Goal: Information Seeking & Learning: Learn about a topic

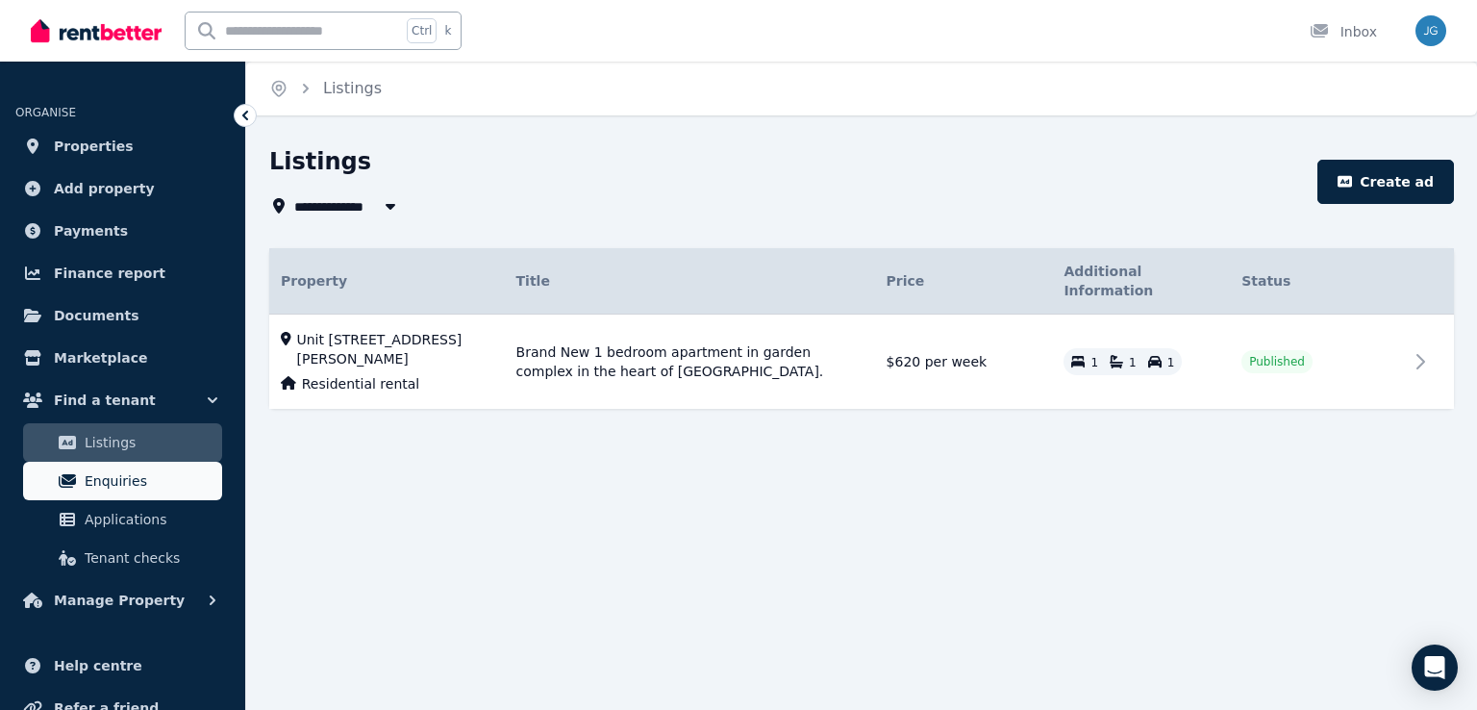
click at [154, 467] on link "Enquiries" at bounding box center [122, 480] width 199 height 38
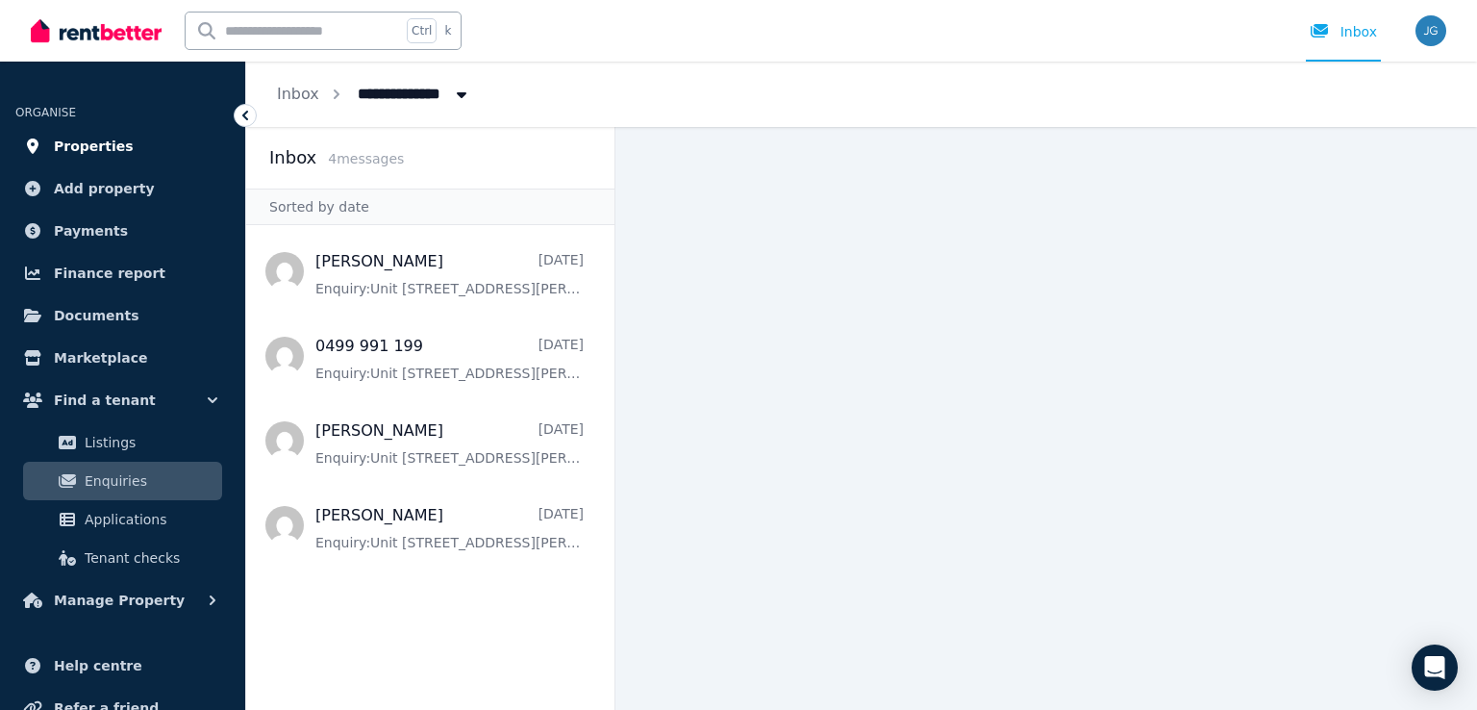
click at [135, 157] on link "Properties" at bounding box center [122, 146] width 214 height 38
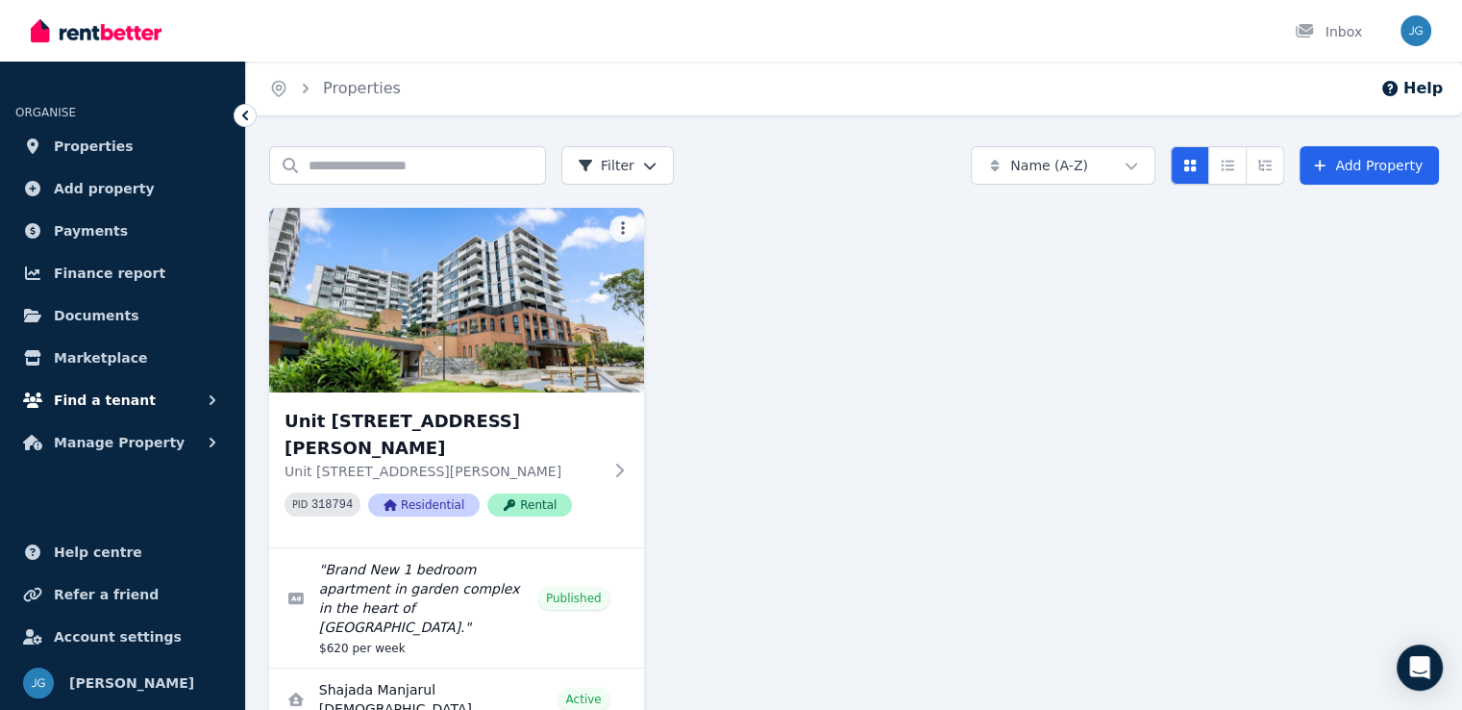
click at [158, 395] on button "Find a tenant" at bounding box center [122, 400] width 214 height 38
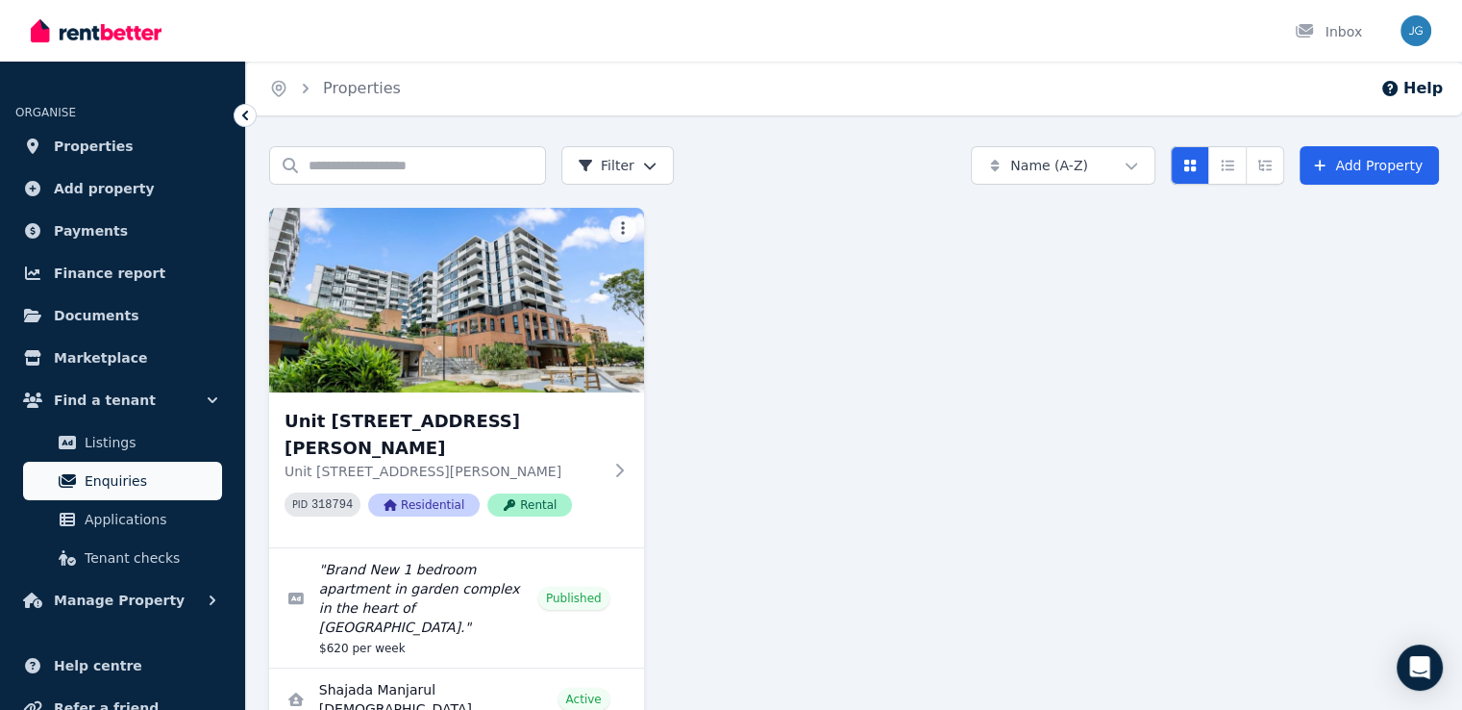
click at [125, 482] on span "Enquiries" at bounding box center [150, 480] width 130 height 23
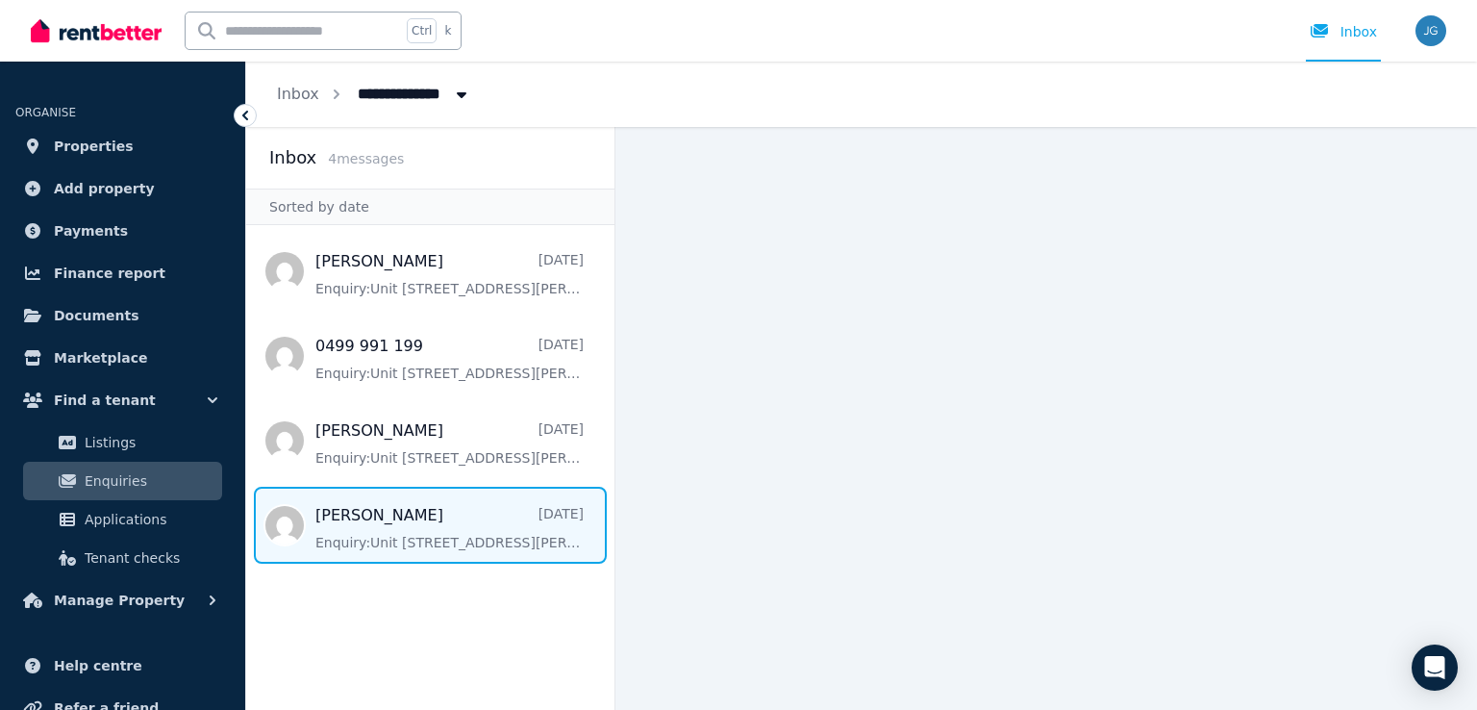
click at [492, 547] on span "Message list" at bounding box center [430, 524] width 368 height 77
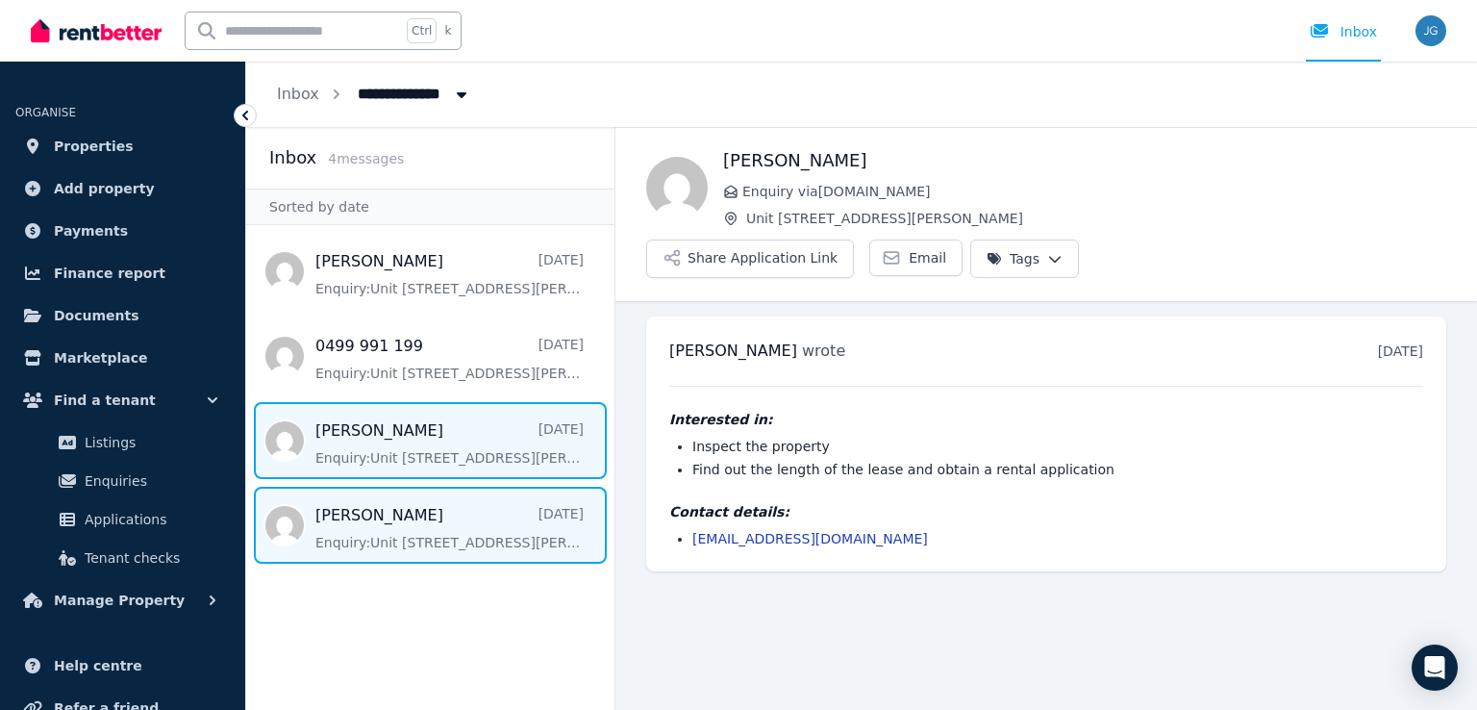
click at [491, 429] on span "Message list" at bounding box center [430, 440] width 368 height 77
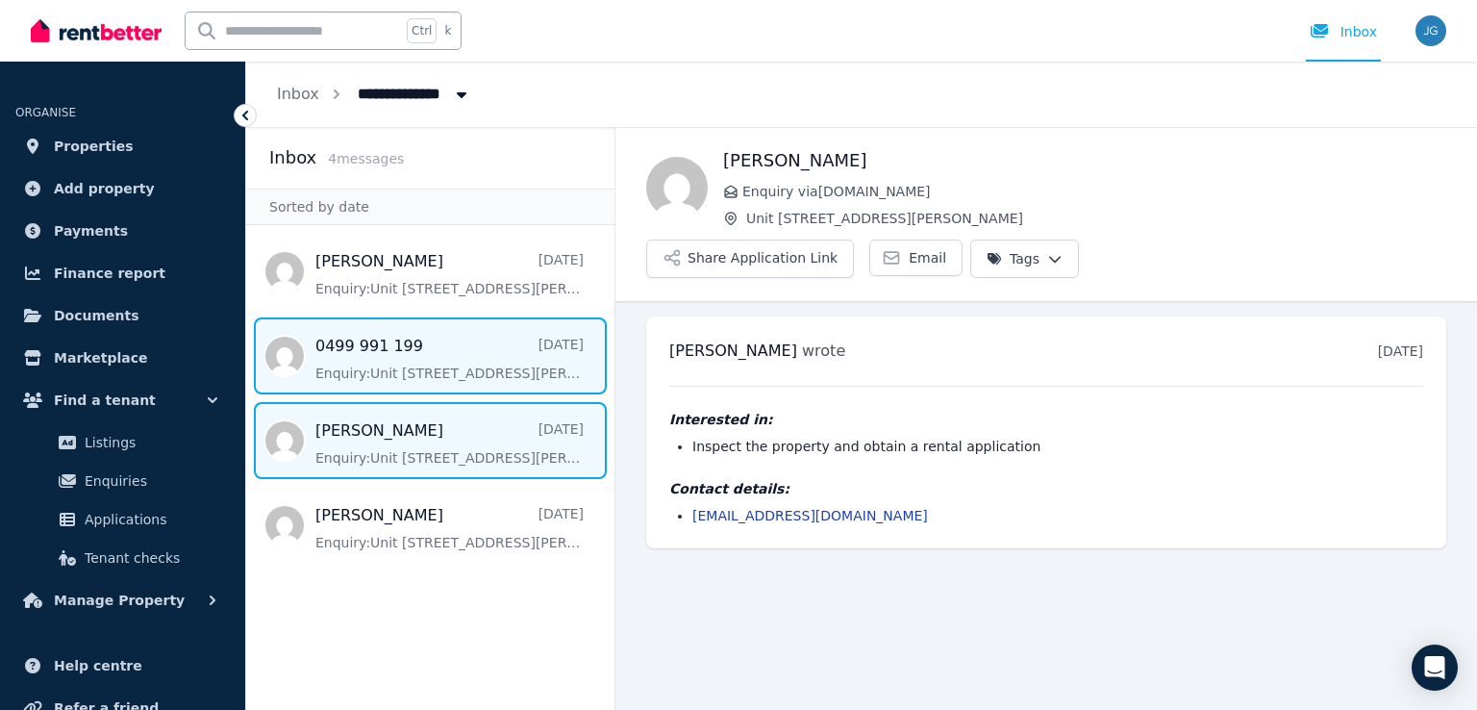
click at [411, 356] on span "Message list" at bounding box center [430, 355] width 368 height 77
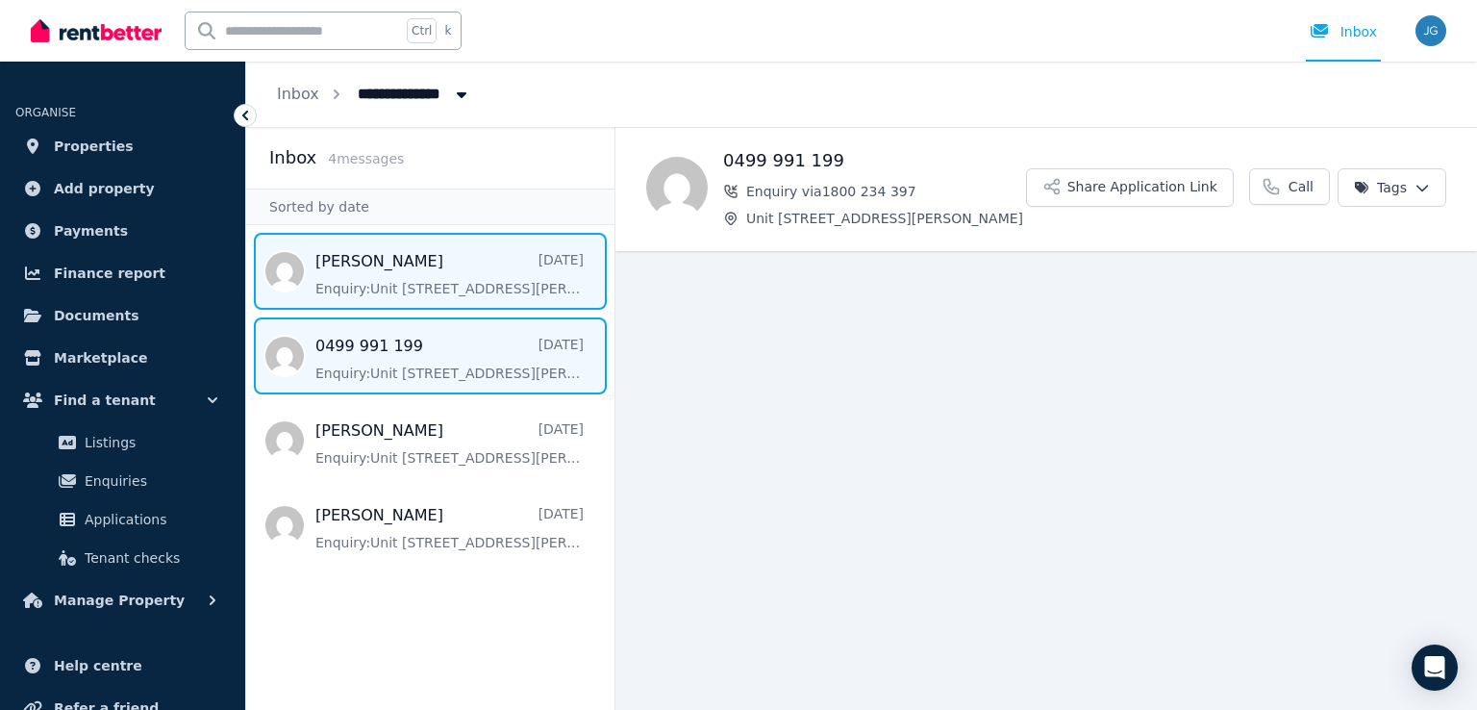
click at [475, 252] on span "Message list" at bounding box center [430, 271] width 368 height 77
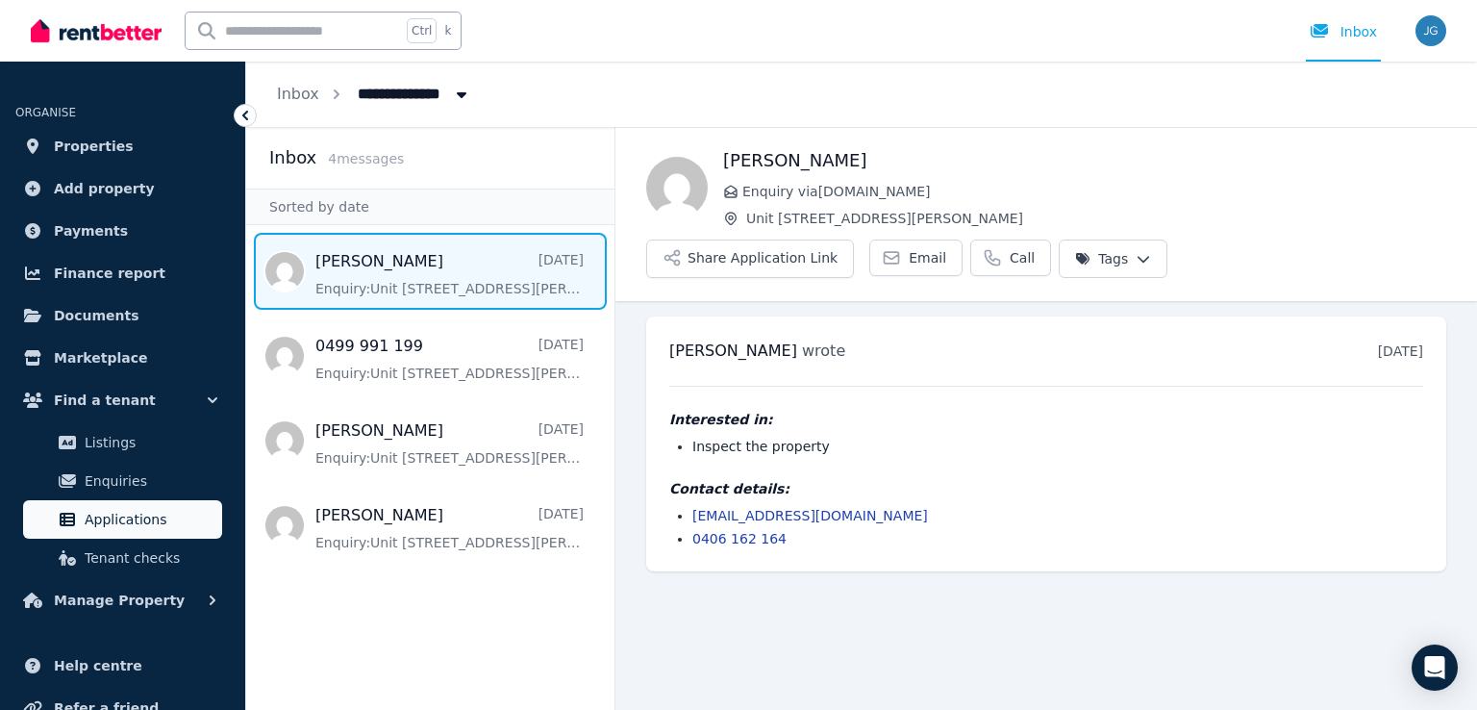
click at [123, 511] on span "Applications" at bounding box center [150, 519] width 130 height 23
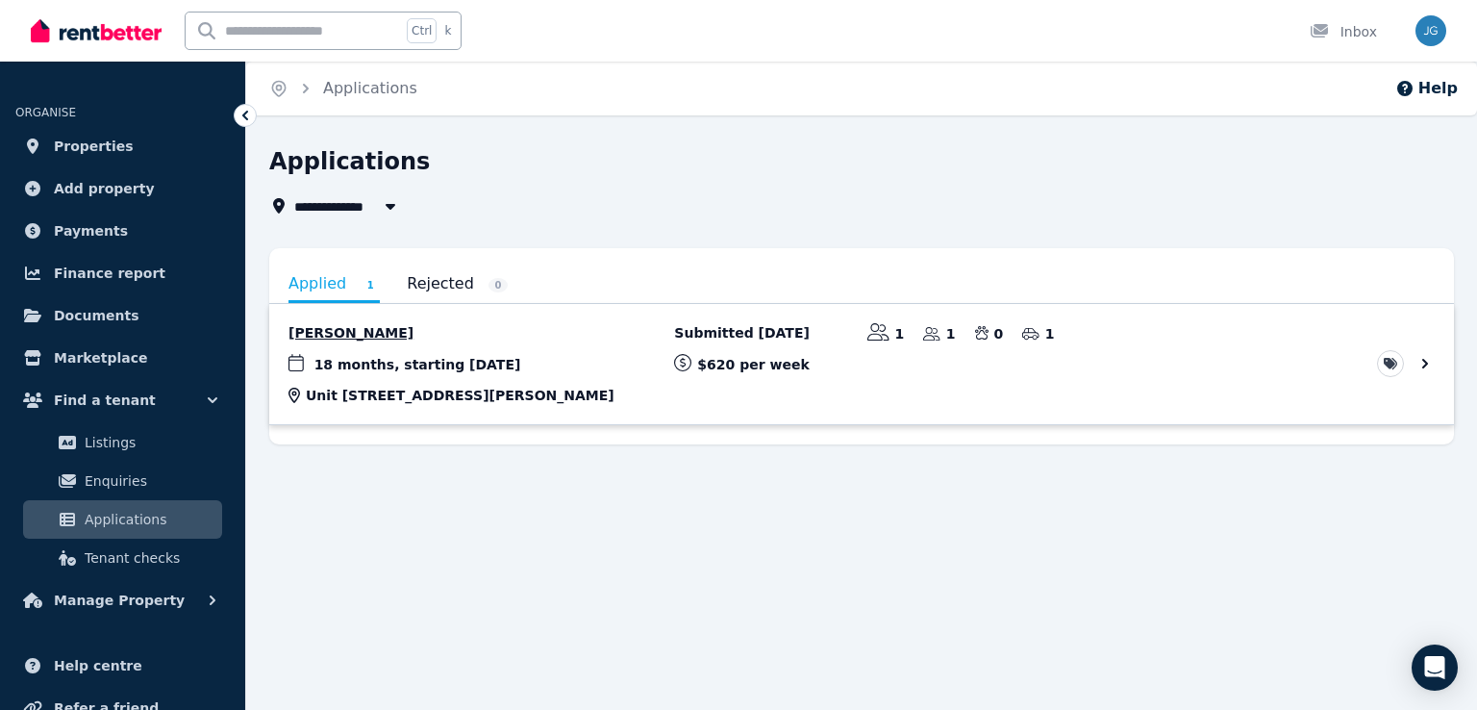
click at [359, 346] on link "View application: Nana Jung" at bounding box center [861, 364] width 1184 height 120
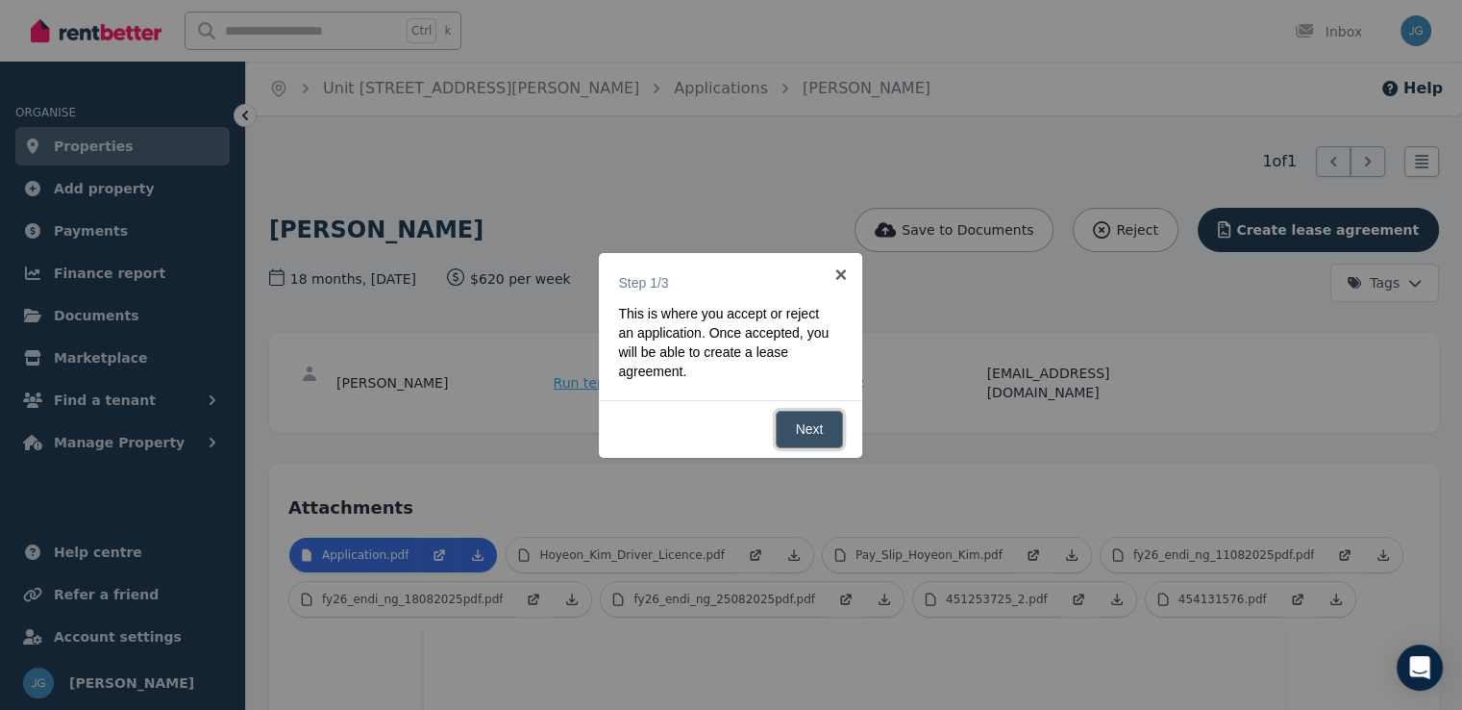
click at [815, 425] on link "Next" at bounding box center [810, 429] width 68 height 37
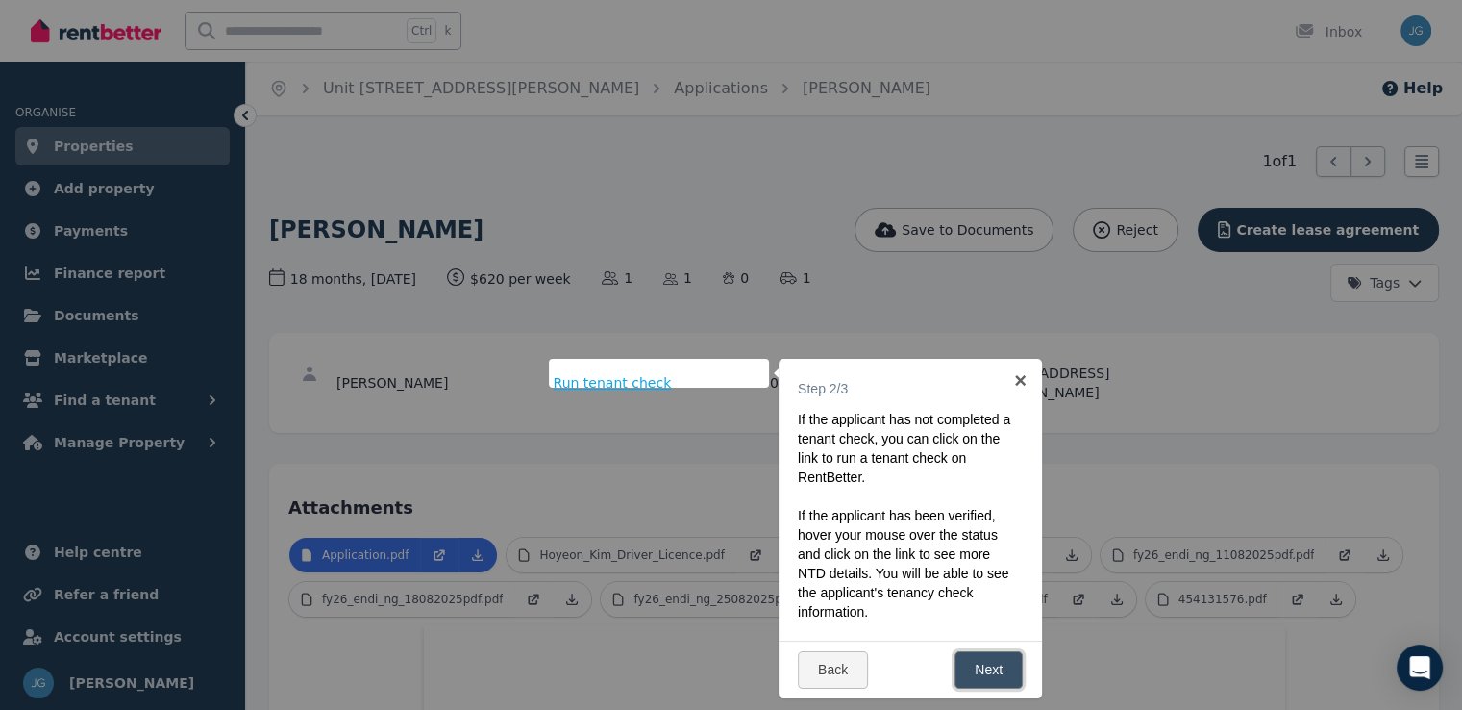
click at [968, 666] on link "Next" at bounding box center [989, 669] width 68 height 37
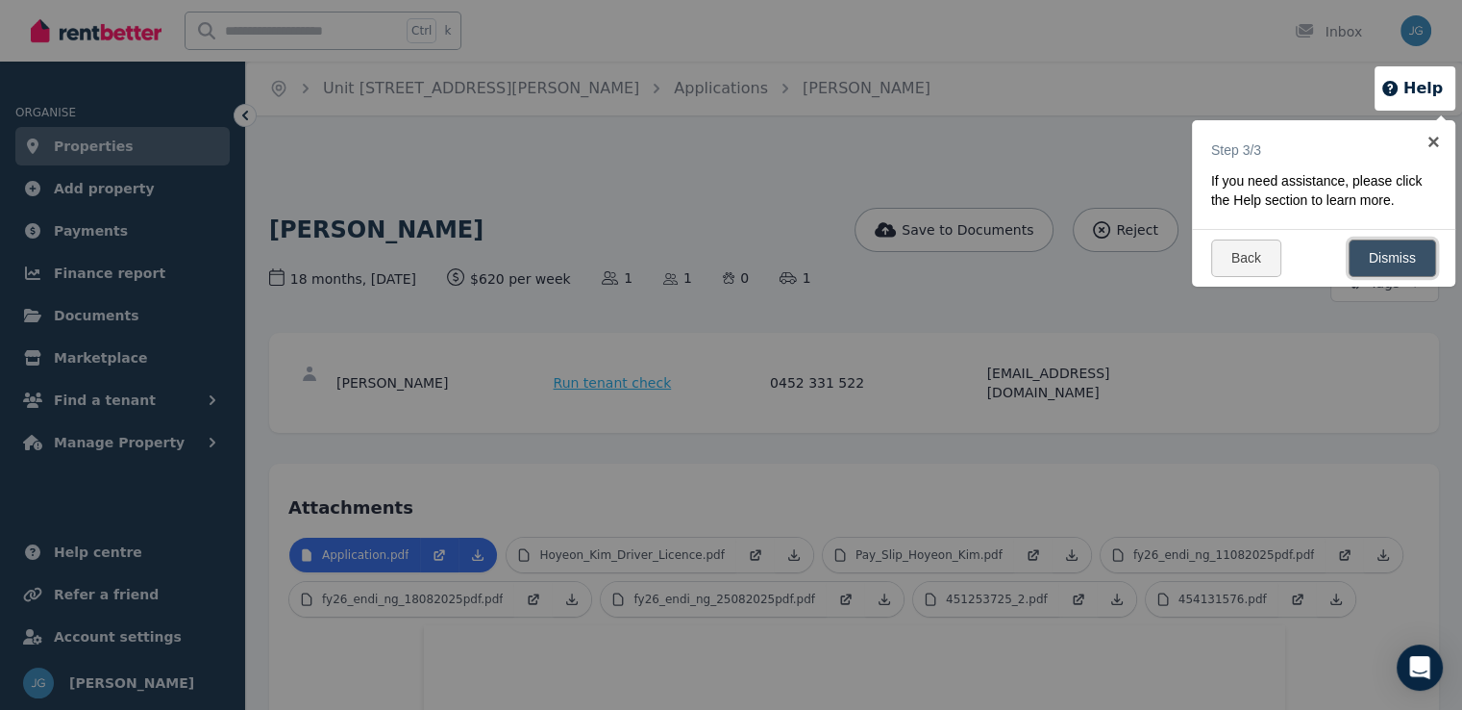
click at [1378, 271] on link "Dismiss" at bounding box center [1392, 257] width 87 height 37
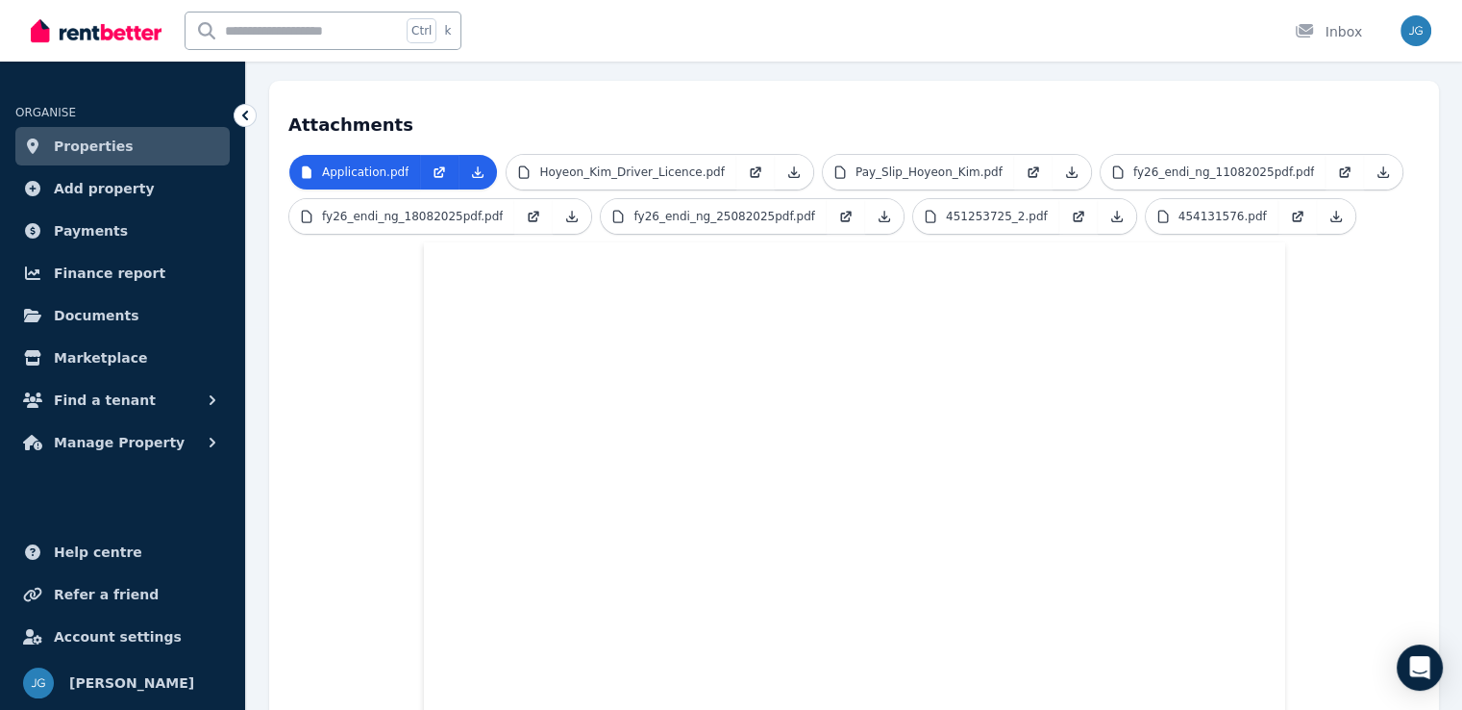
scroll to position [384, 0]
click at [692, 163] on p "Hoyeon_Kim_Driver_Licence.pdf" at bounding box center [631, 170] width 185 height 15
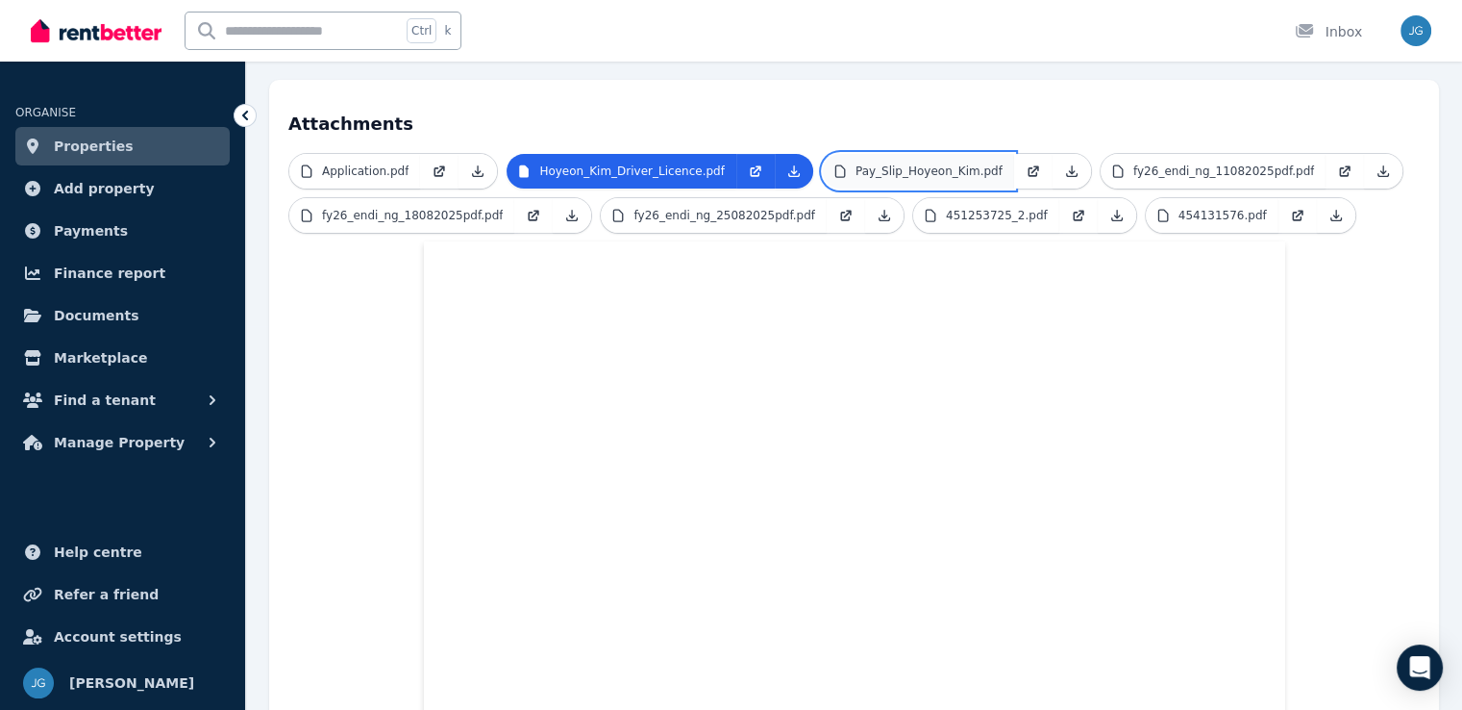
click at [946, 163] on p "Pay_Slip_Hoyeon_Kim.pdf" at bounding box center [929, 170] width 147 height 15
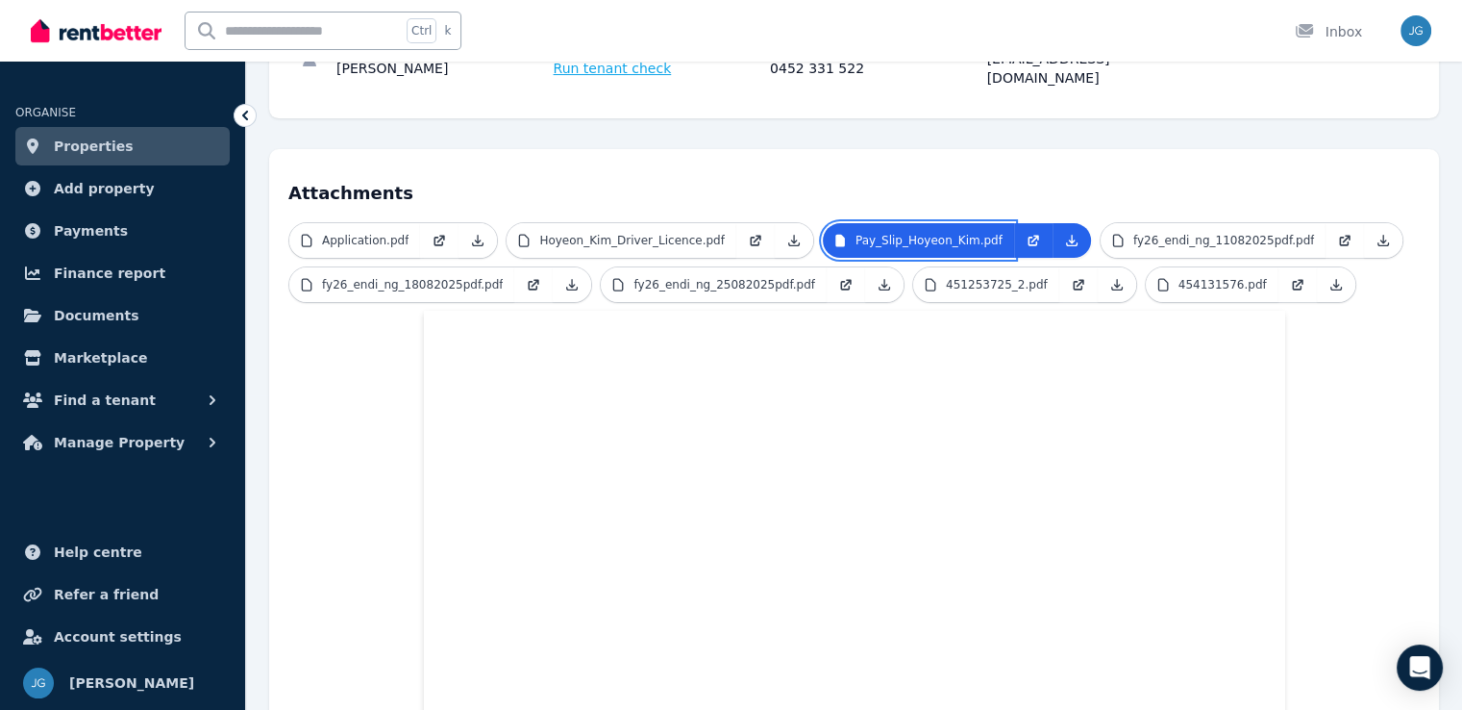
scroll to position [311, 0]
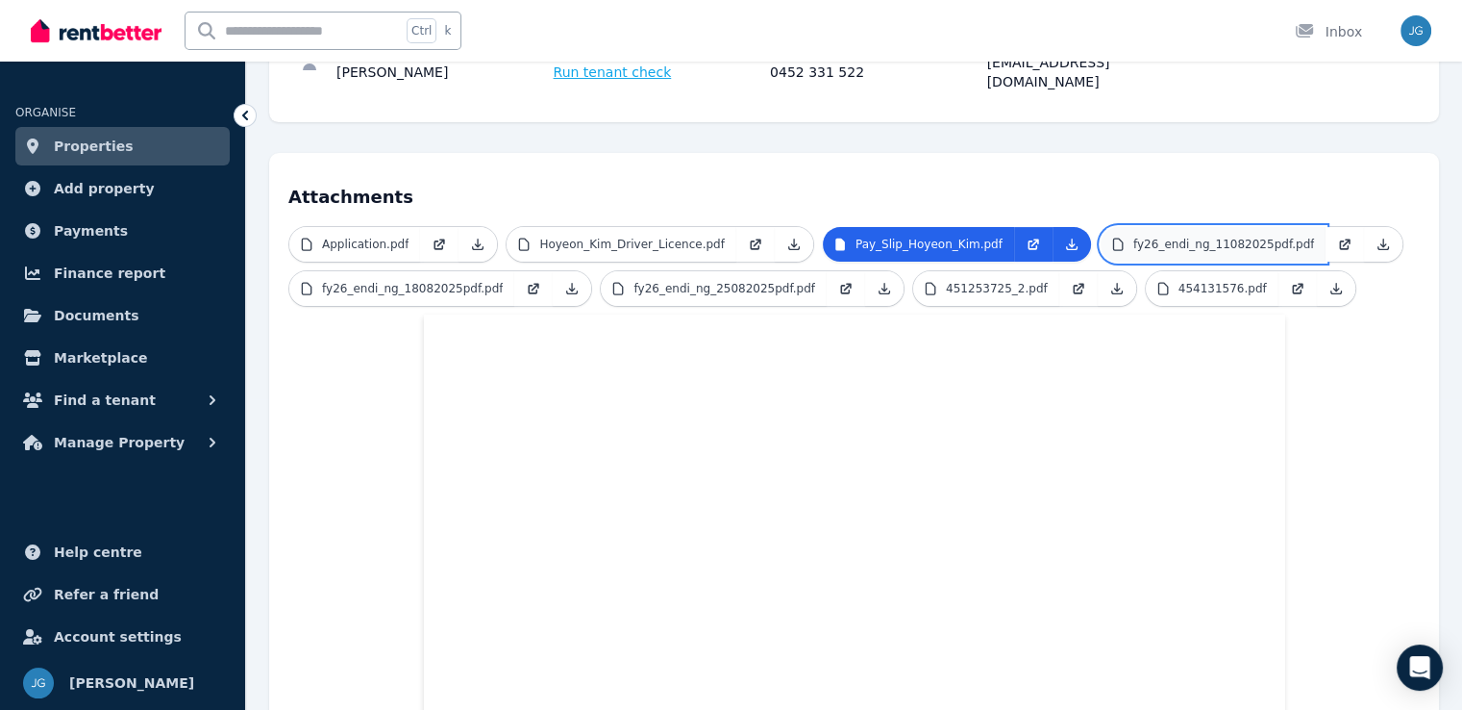
click at [1190, 236] on link "fy26_endi_ng_11082025pdf.pdf" at bounding box center [1213, 244] width 225 height 35
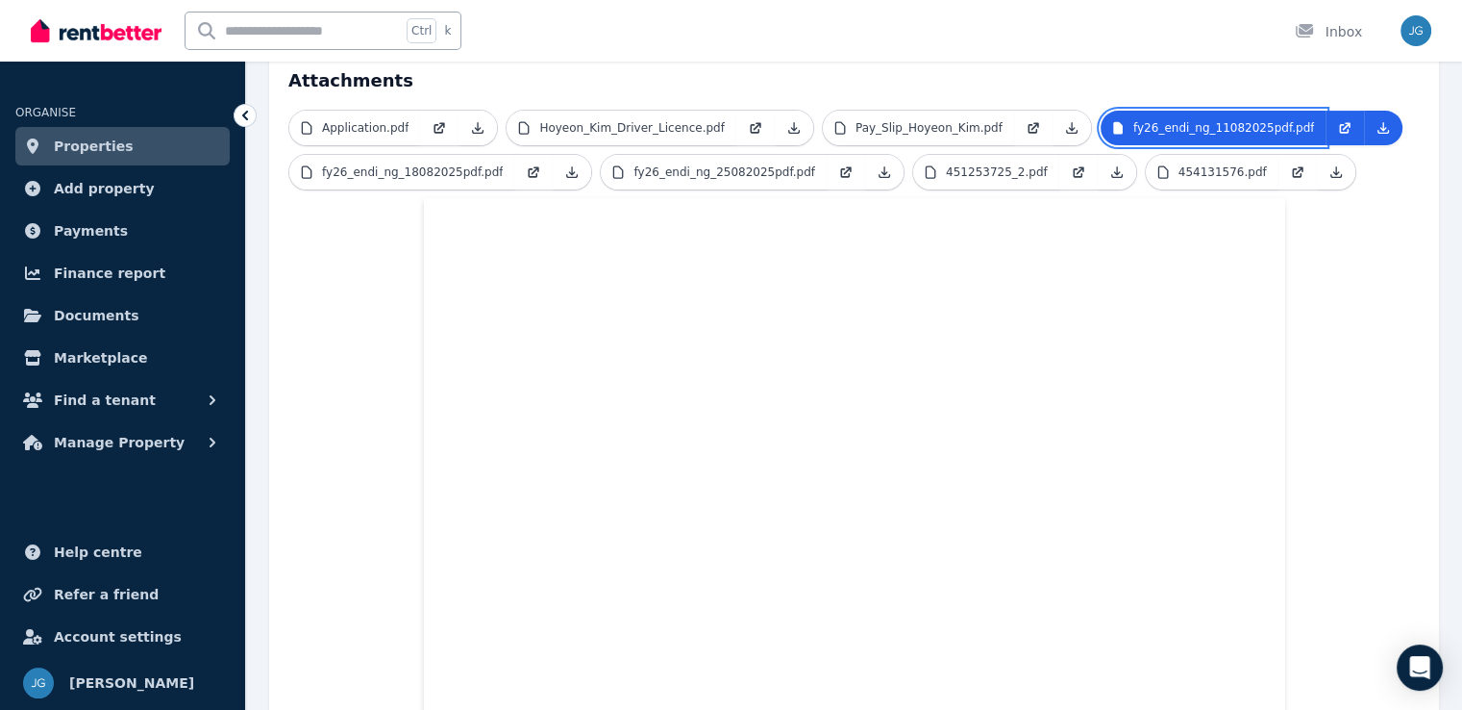
scroll to position [294, 0]
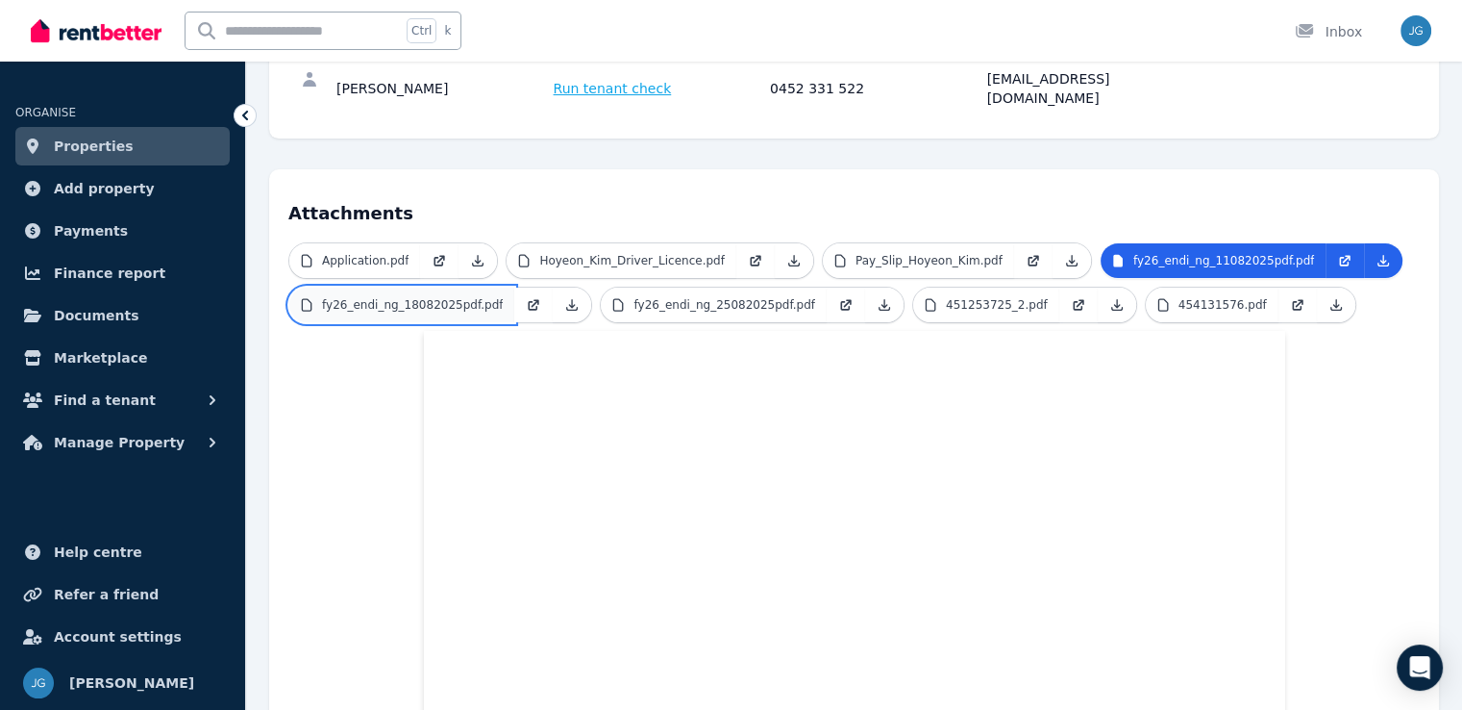
click at [419, 295] on link "fy26_endi_ng_18082025pdf.pdf" at bounding box center [401, 304] width 225 height 35
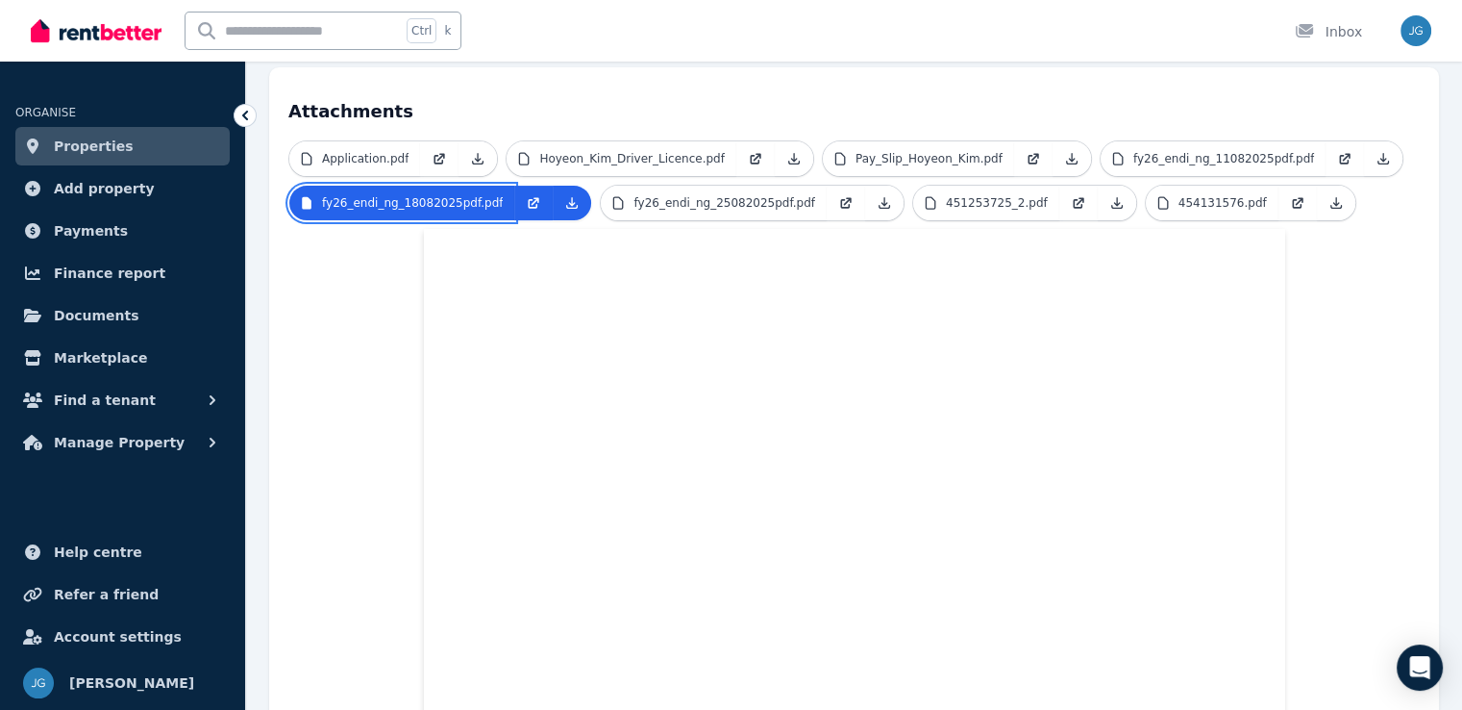
scroll to position [392, 0]
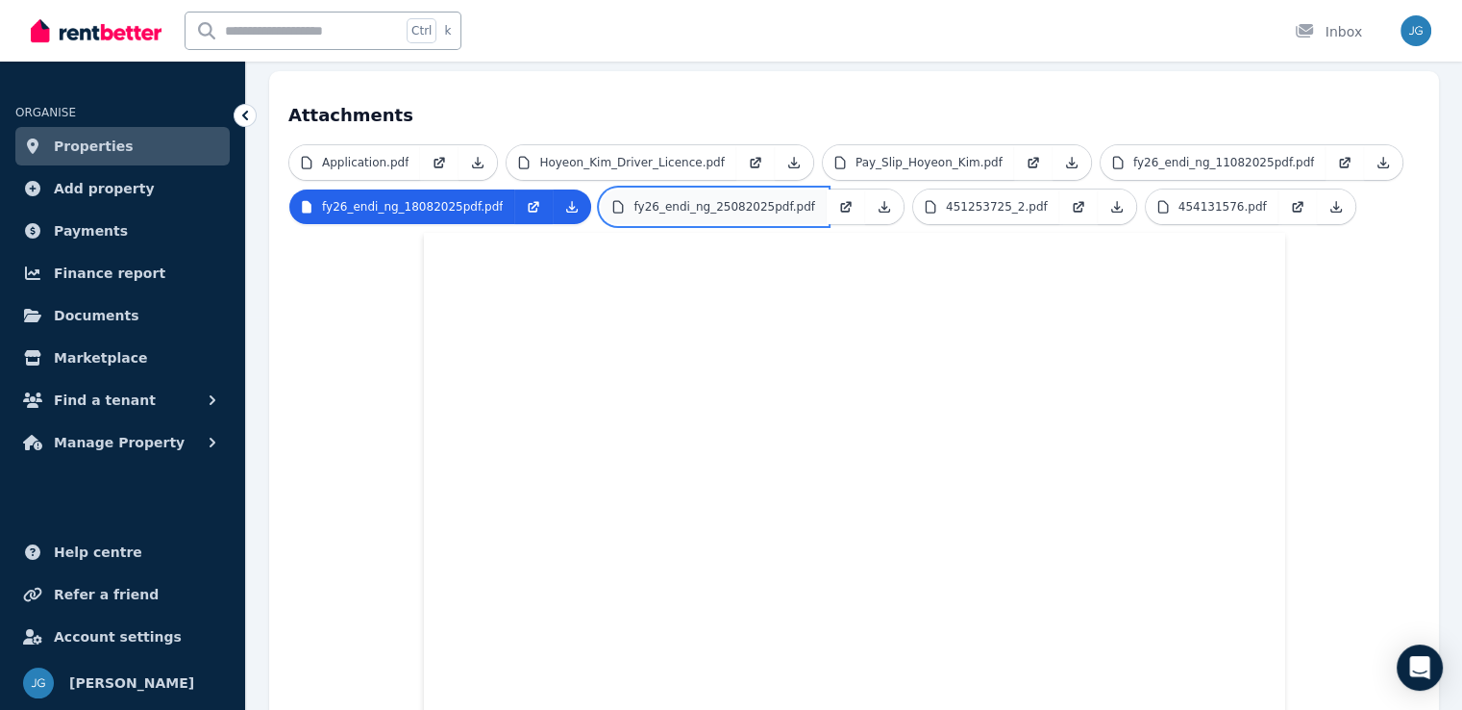
click at [693, 196] on link "fy26_endi_ng_25082025pdf.pdf" at bounding box center [713, 206] width 225 height 35
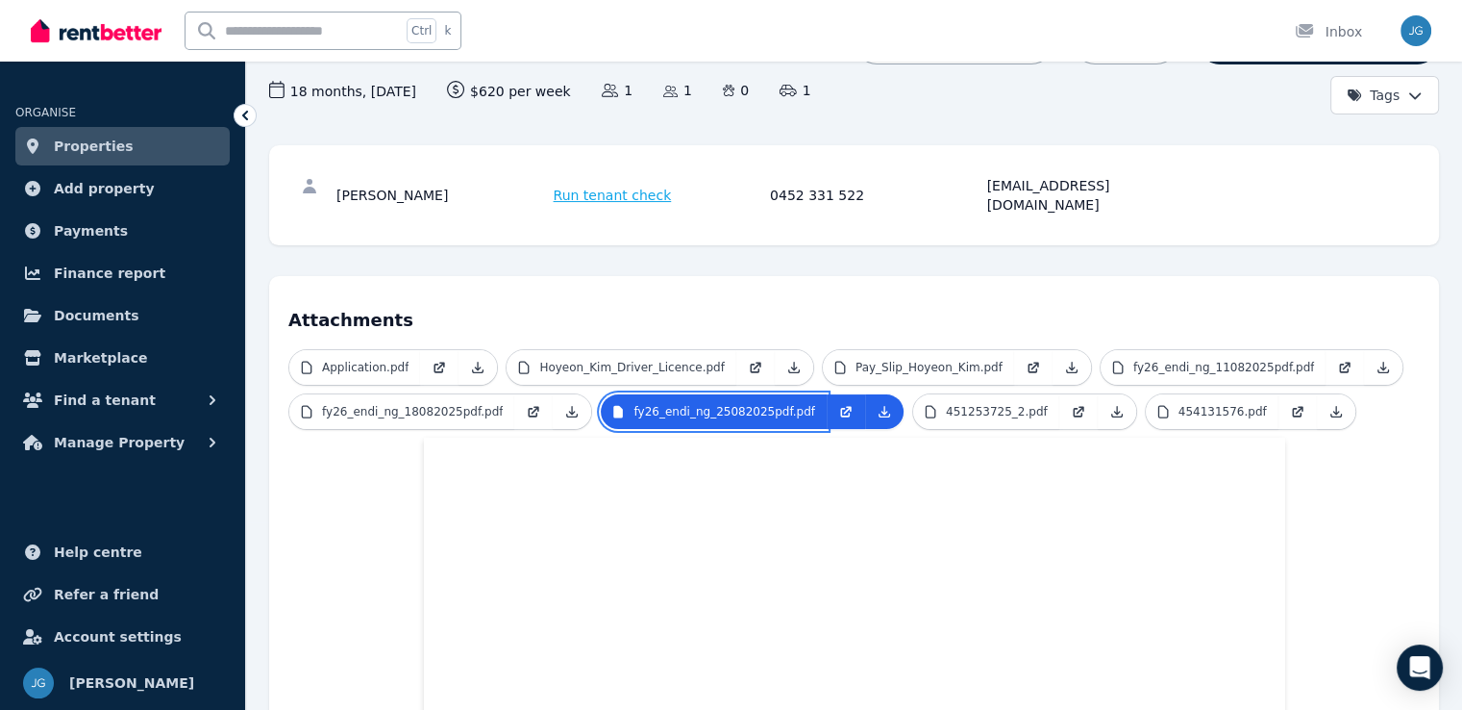
scroll to position [188, 0]
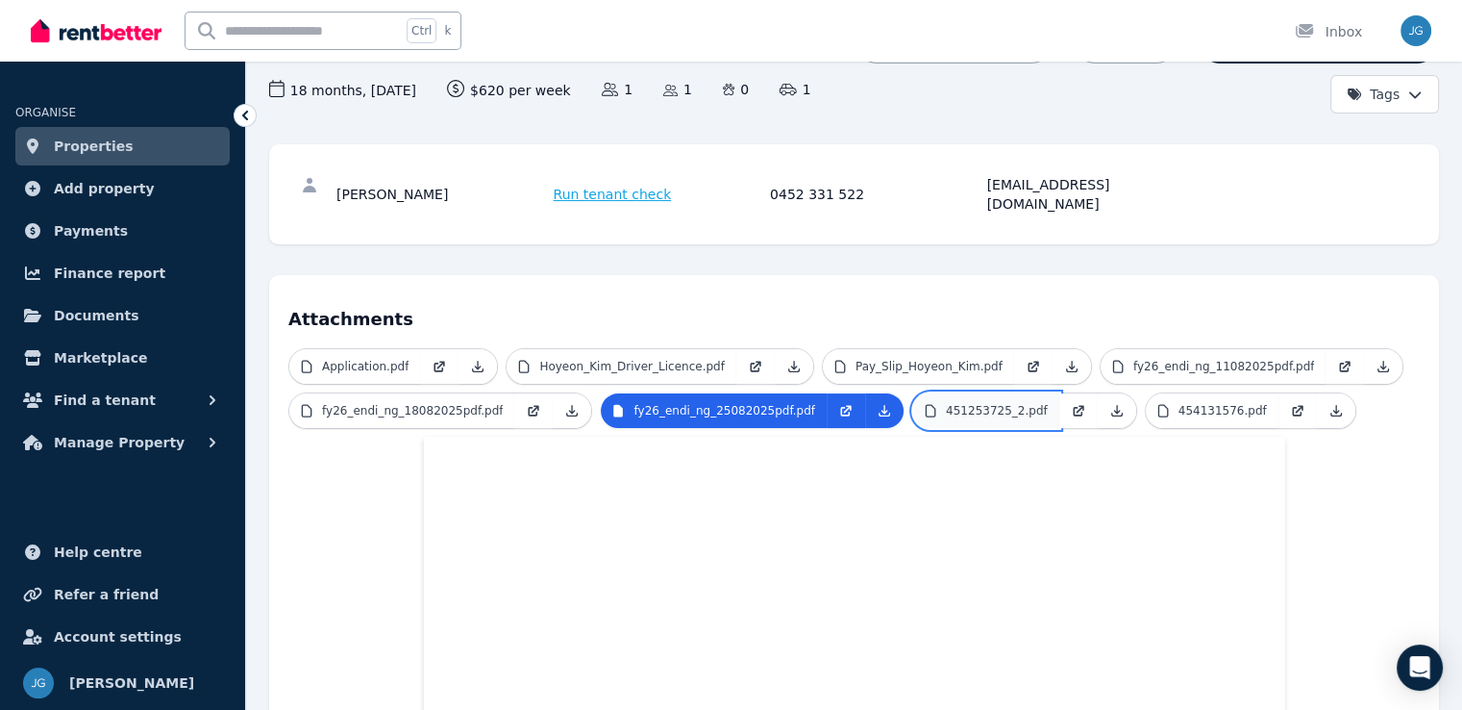
click at [946, 403] on p "451253725_2.pdf" at bounding box center [997, 410] width 102 height 15
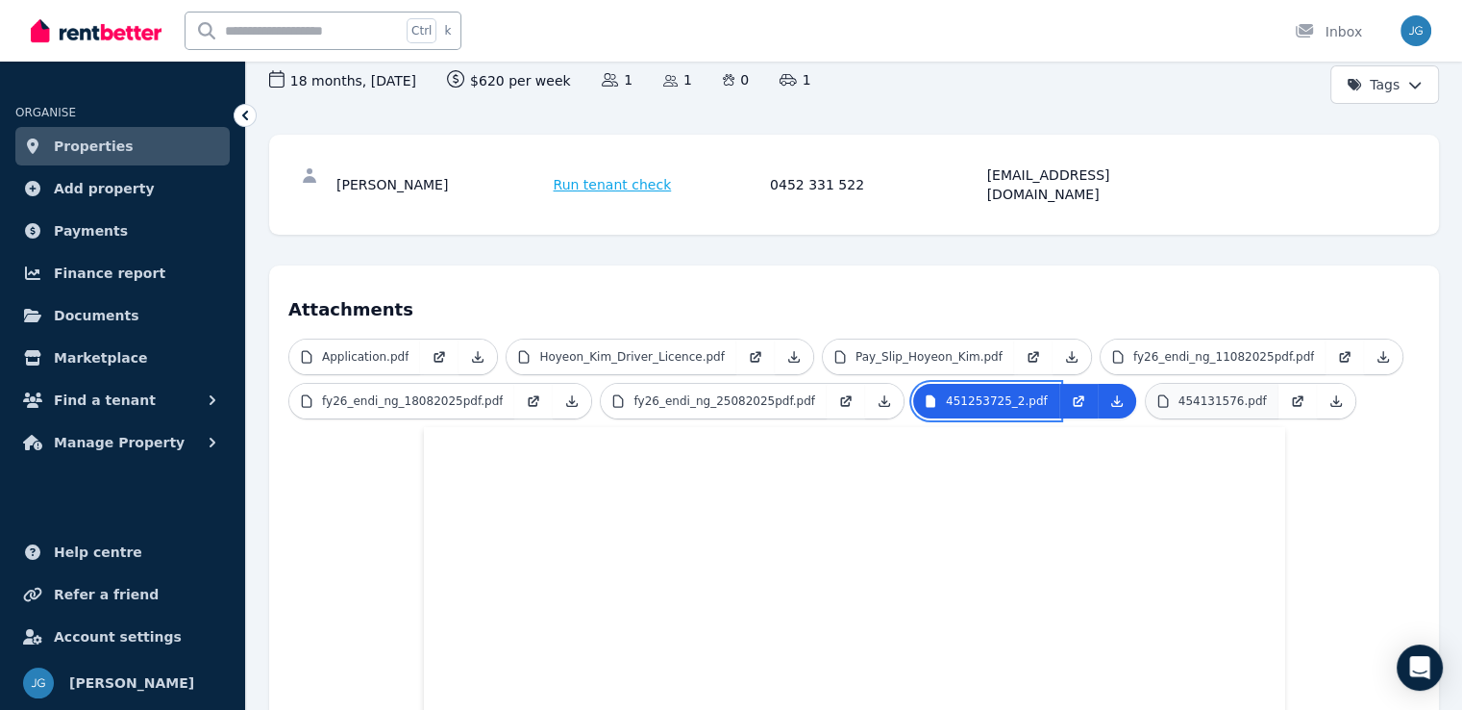
scroll to position [196, 0]
click at [1179, 395] on p "454131576.pdf" at bounding box center [1223, 402] width 88 height 15
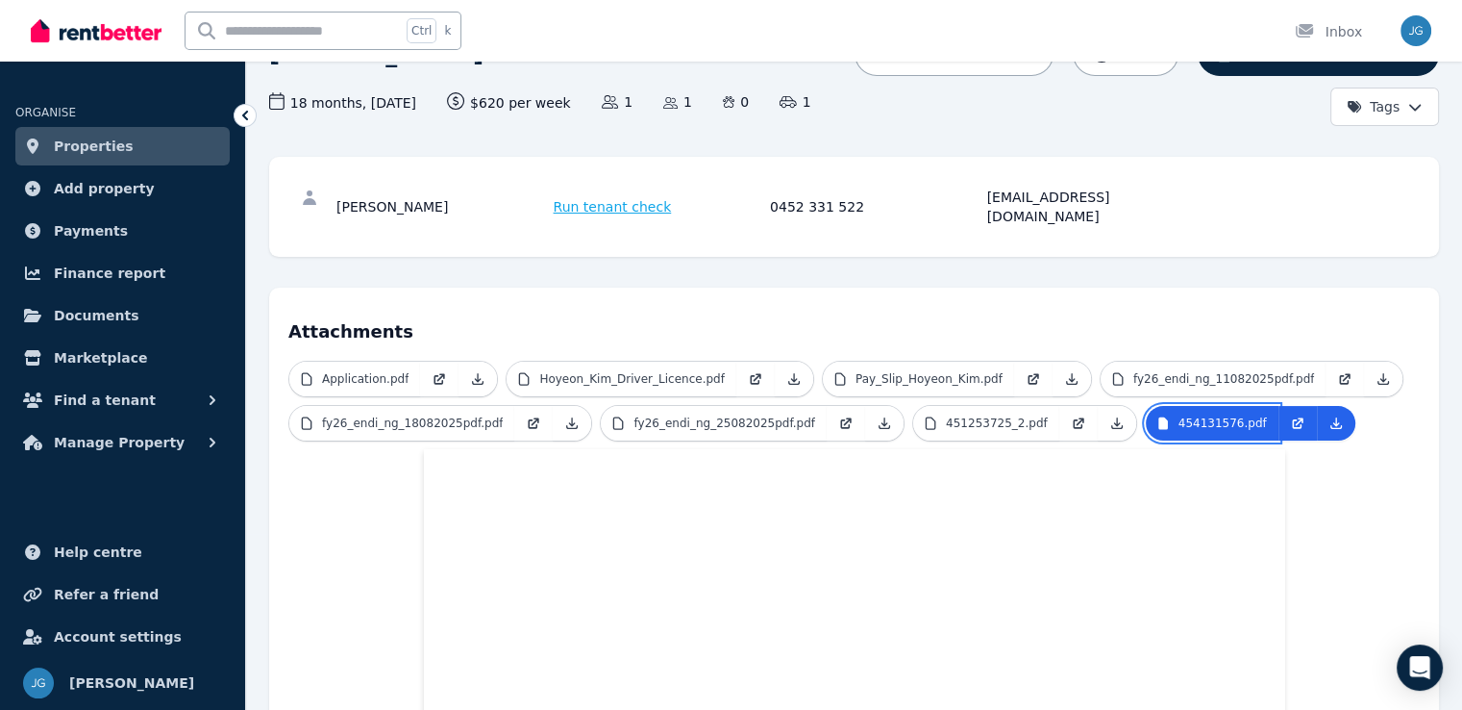
scroll to position [0, 0]
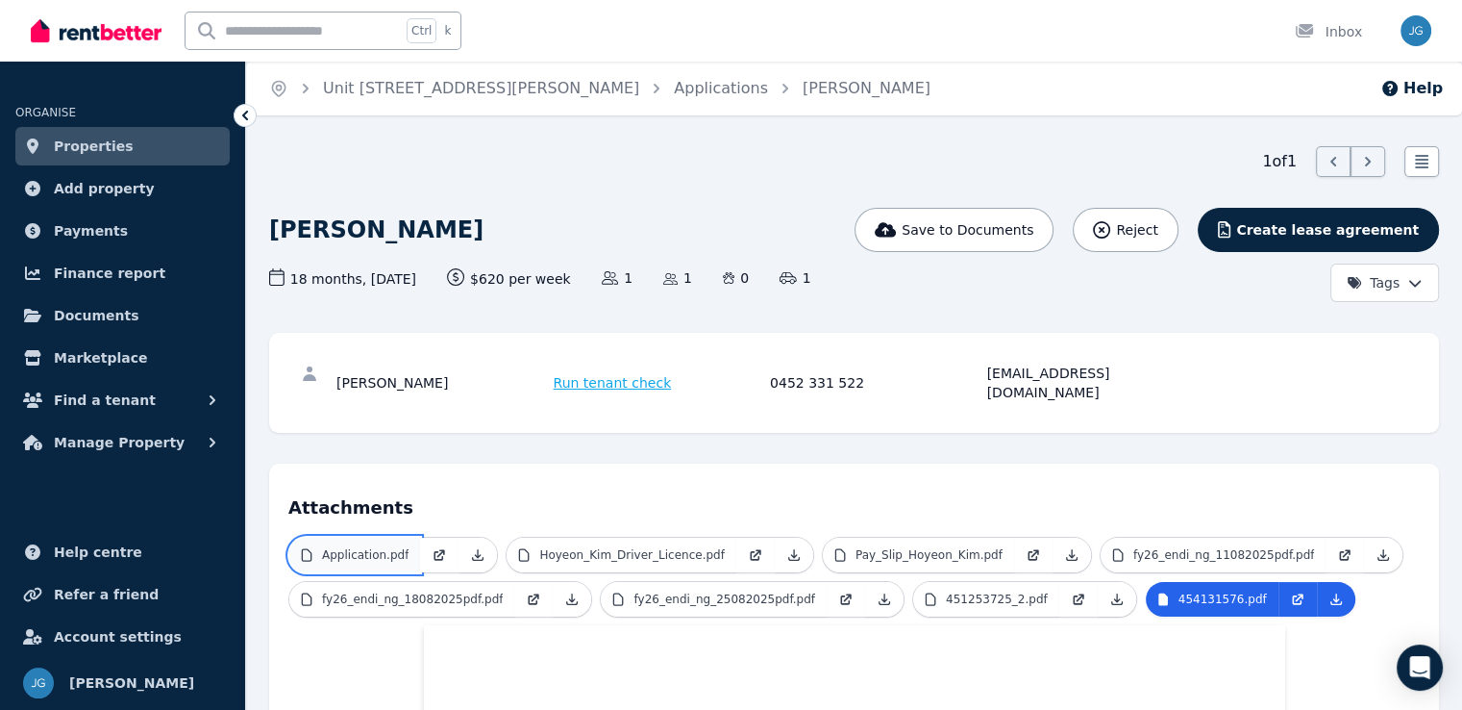
click at [366, 537] on link "Application.pdf" at bounding box center [354, 554] width 131 height 35
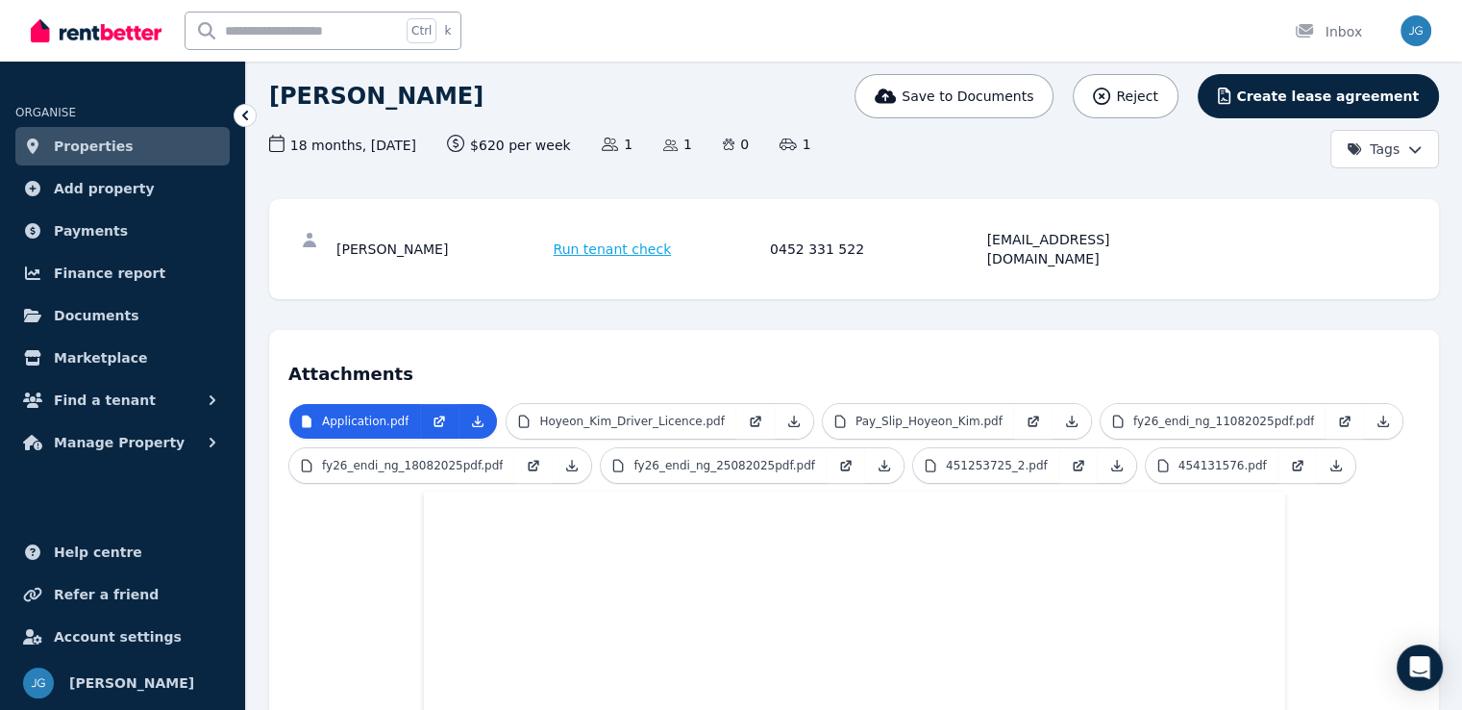
scroll to position [131, 0]
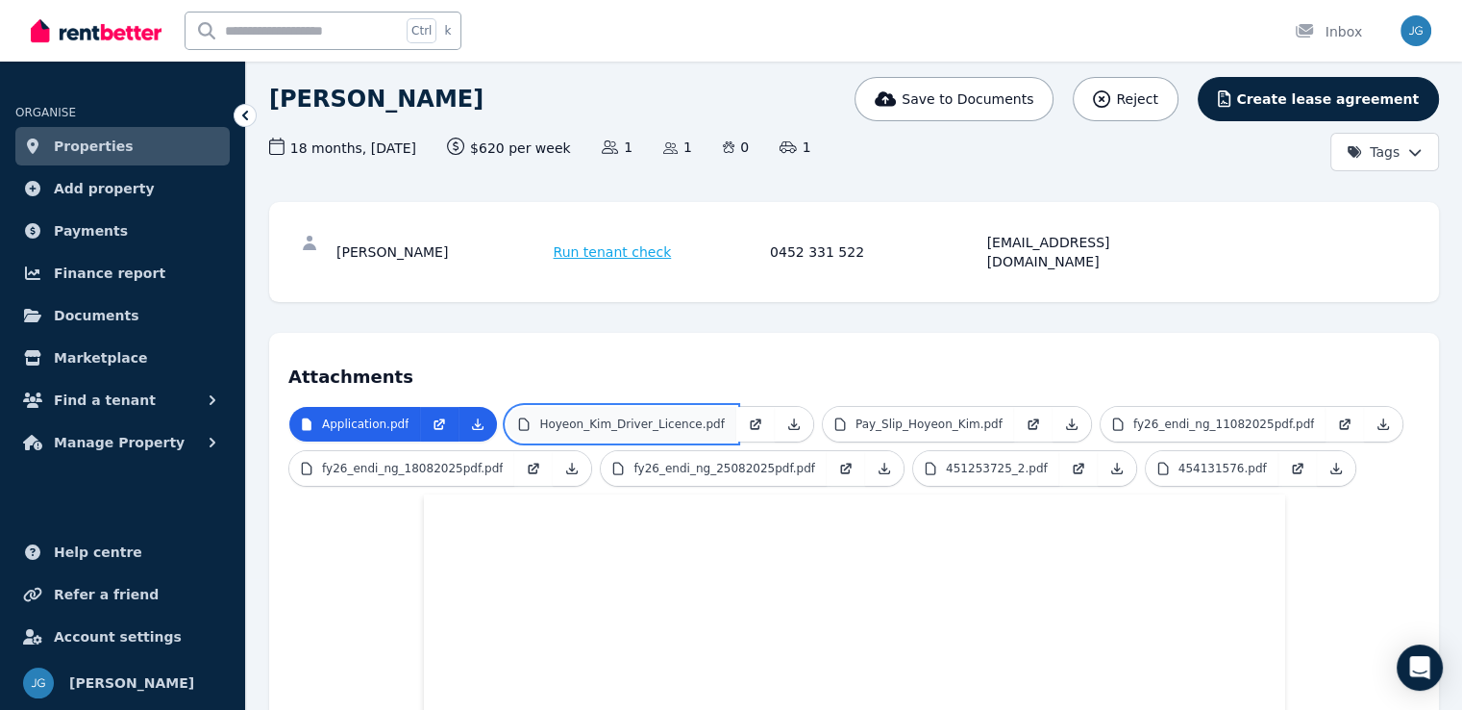
click at [624, 413] on link "Hoyeon_Kim_Driver_Licence.pdf" at bounding box center [621, 424] width 229 height 35
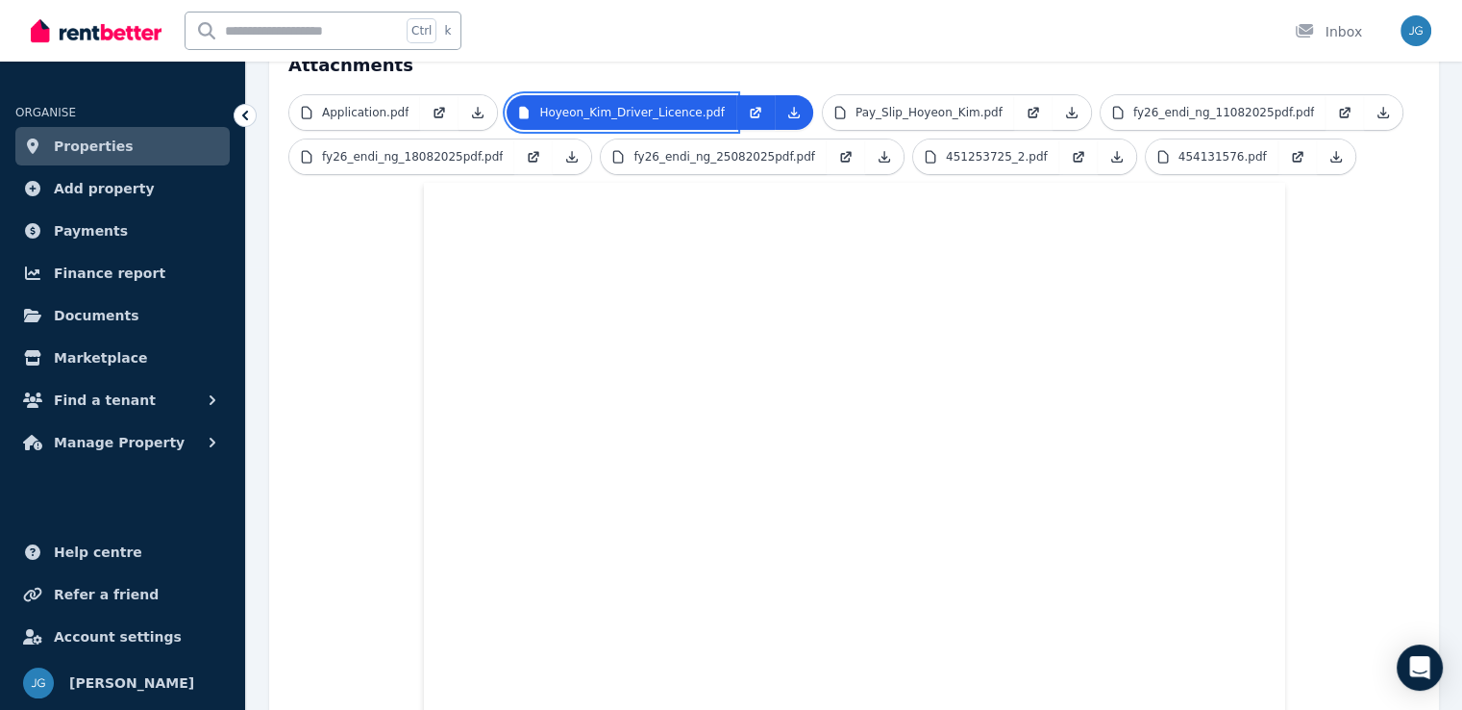
scroll to position [296, 0]
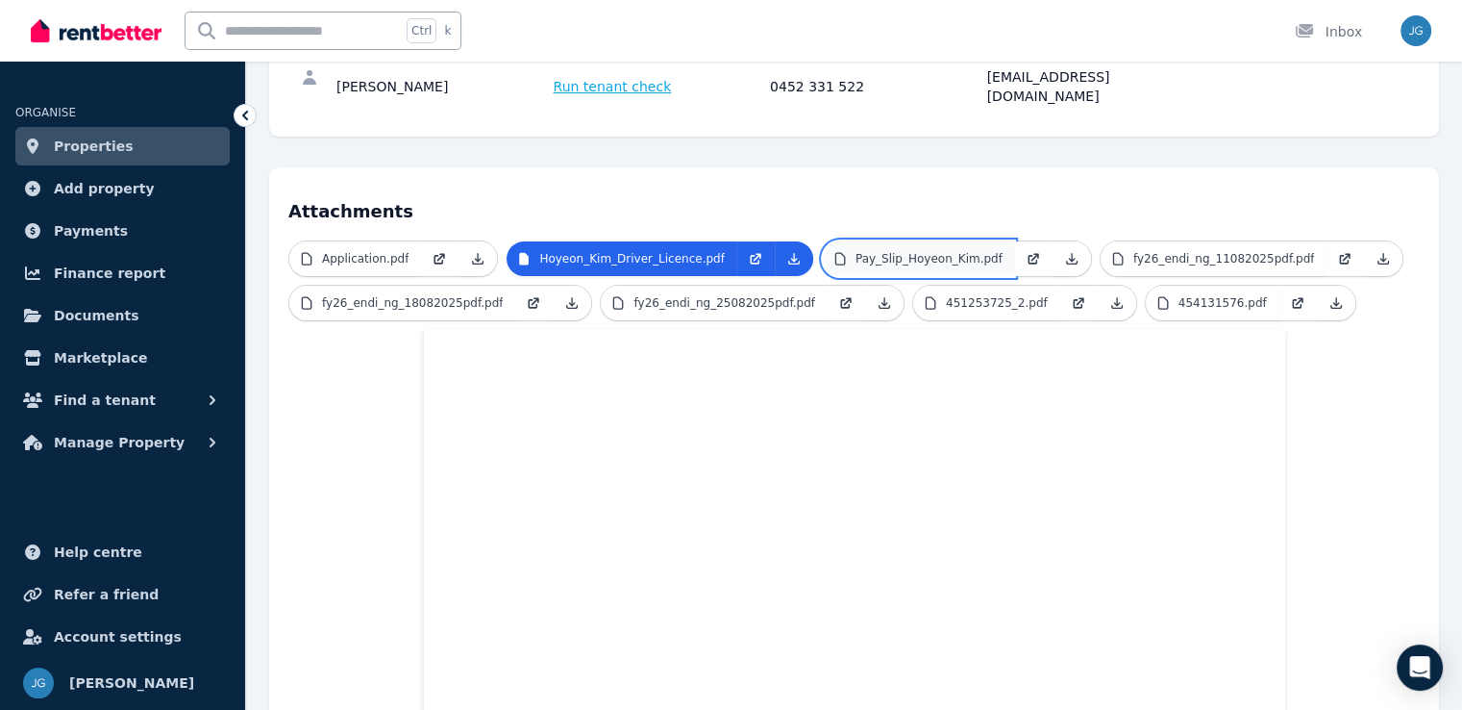
click at [874, 251] on p "Pay_Slip_Hoyeon_Kim.pdf" at bounding box center [929, 258] width 147 height 15
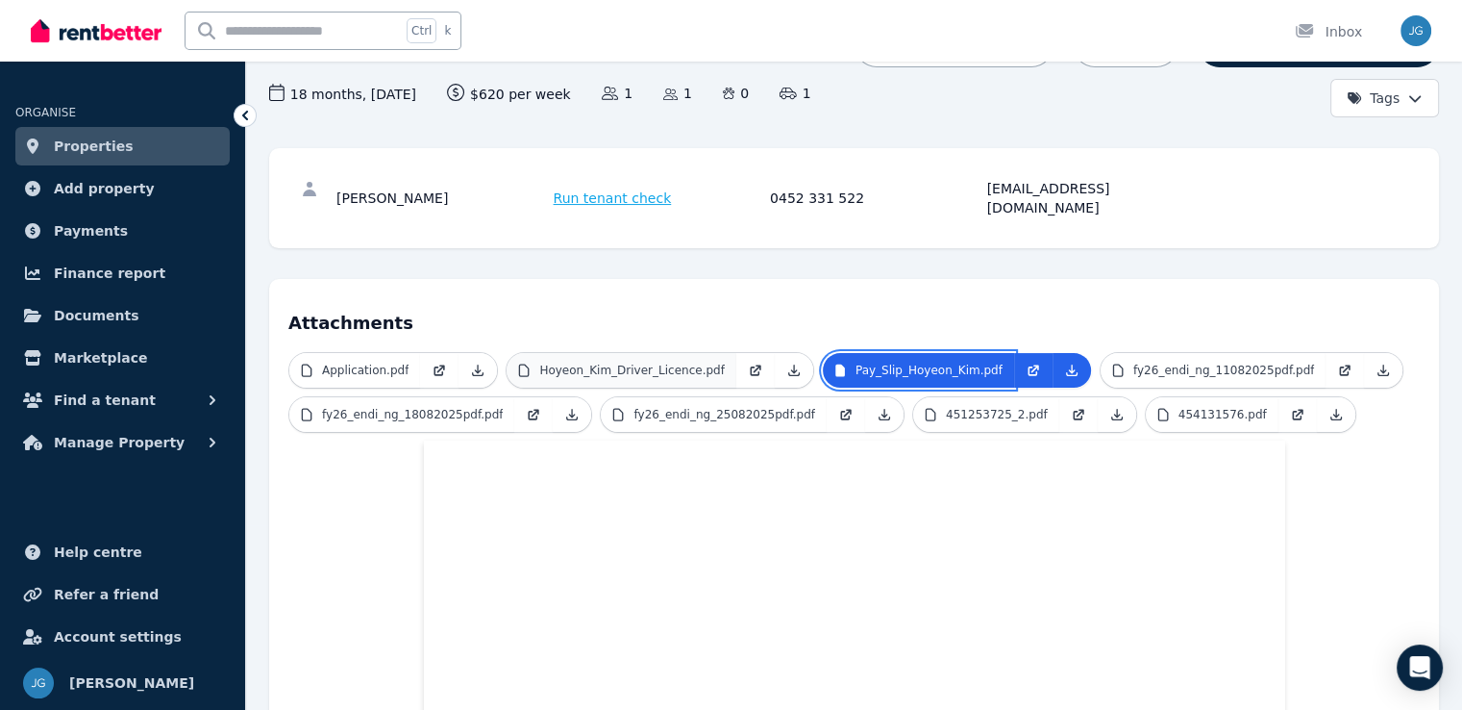
scroll to position [184, 0]
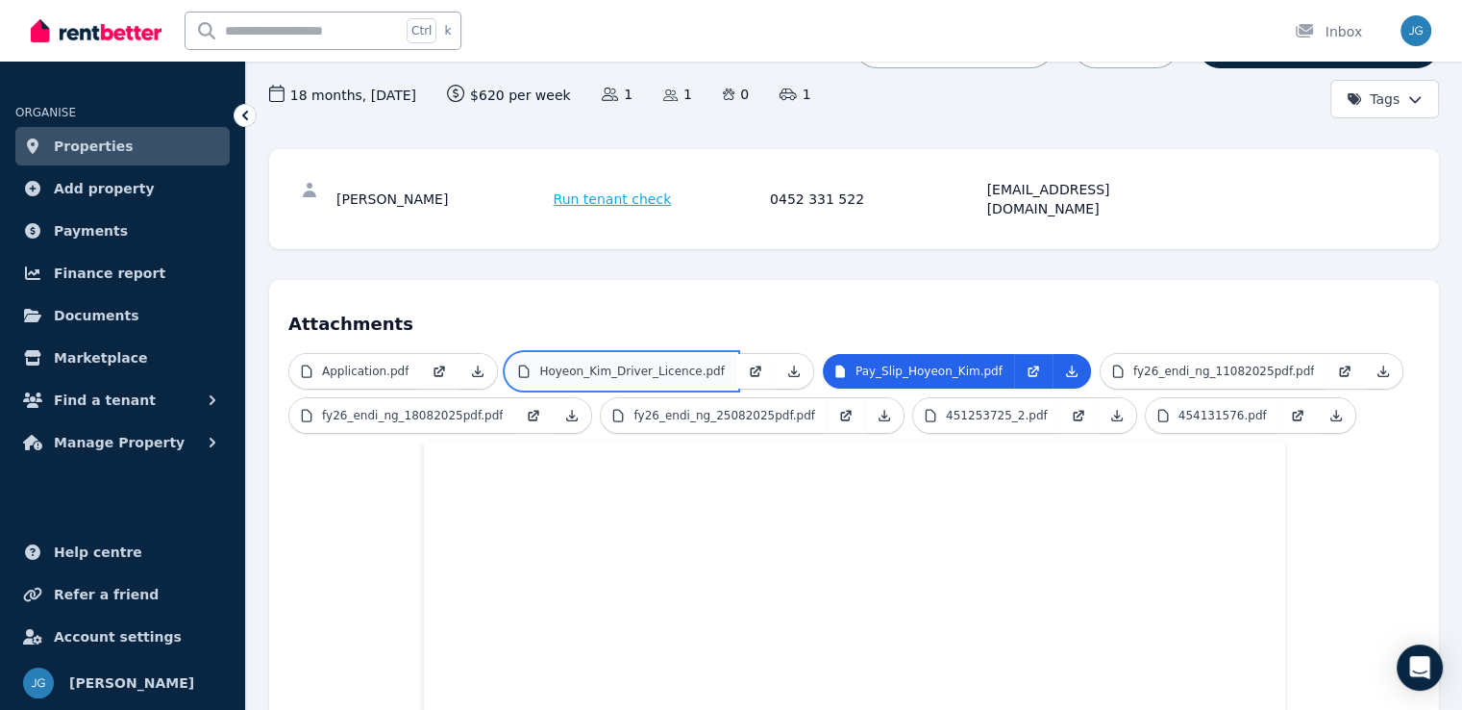
click at [665, 361] on link "Hoyeon_Kim_Driver_Licence.pdf" at bounding box center [621, 371] width 229 height 35
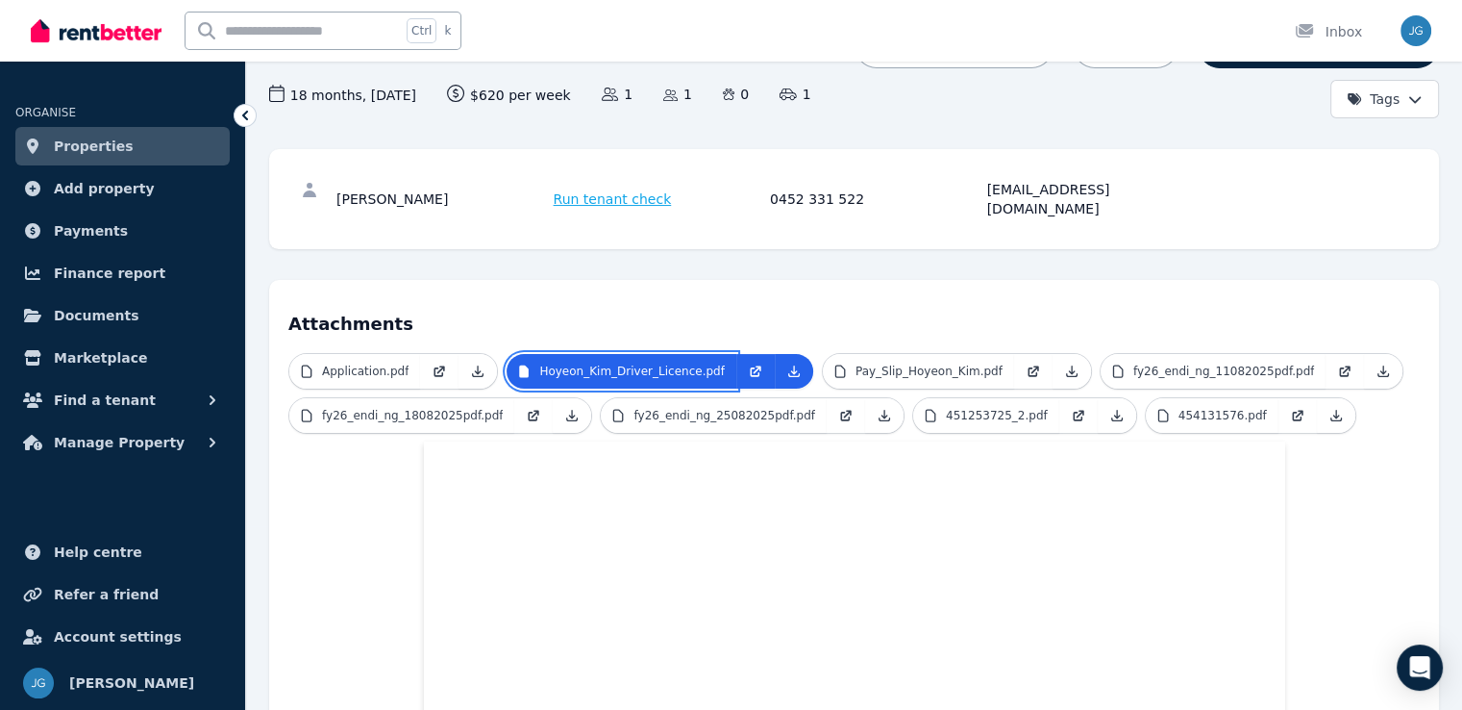
scroll to position [237, 0]
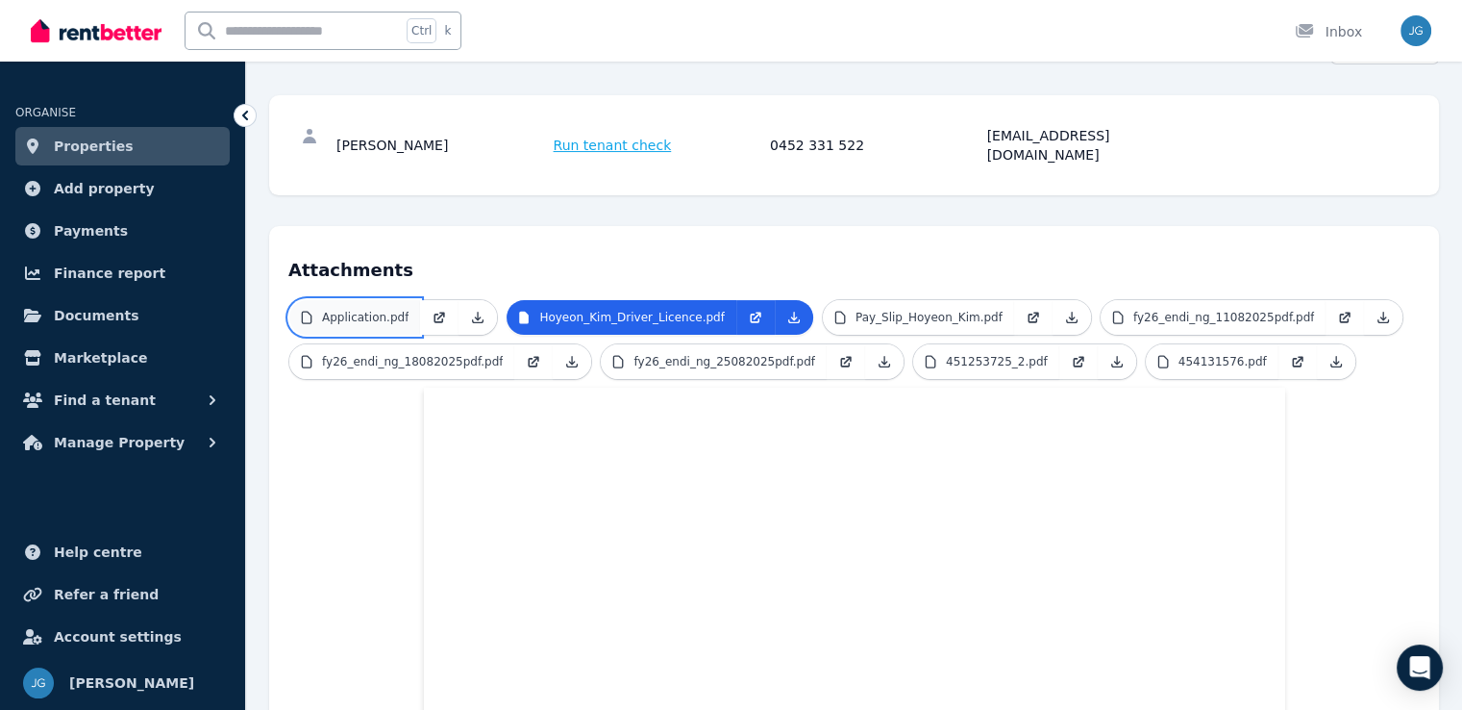
click at [369, 300] on link "Application.pdf" at bounding box center [354, 317] width 131 height 35
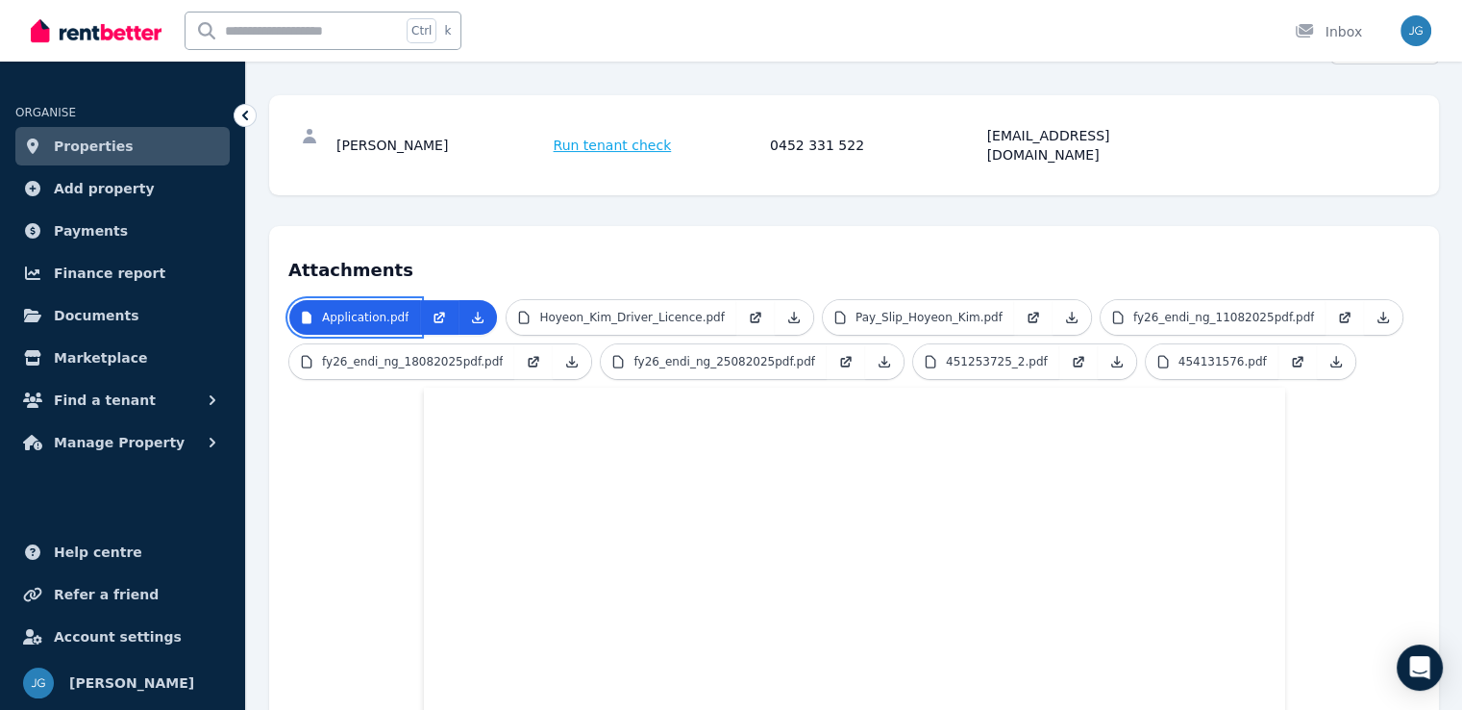
scroll to position [194, 0]
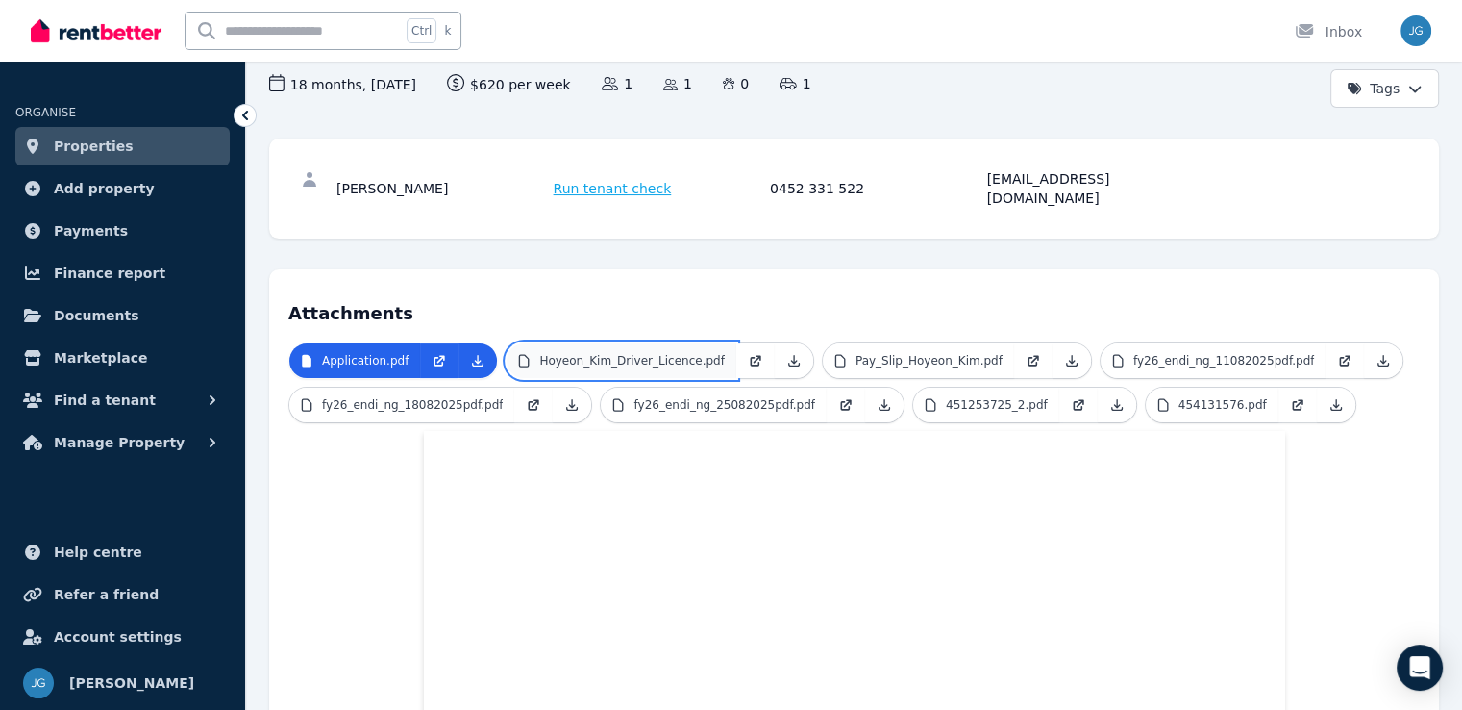
click at [677, 343] on link "Hoyeon_Kim_Driver_Licence.pdf" at bounding box center [621, 360] width 229 height 35
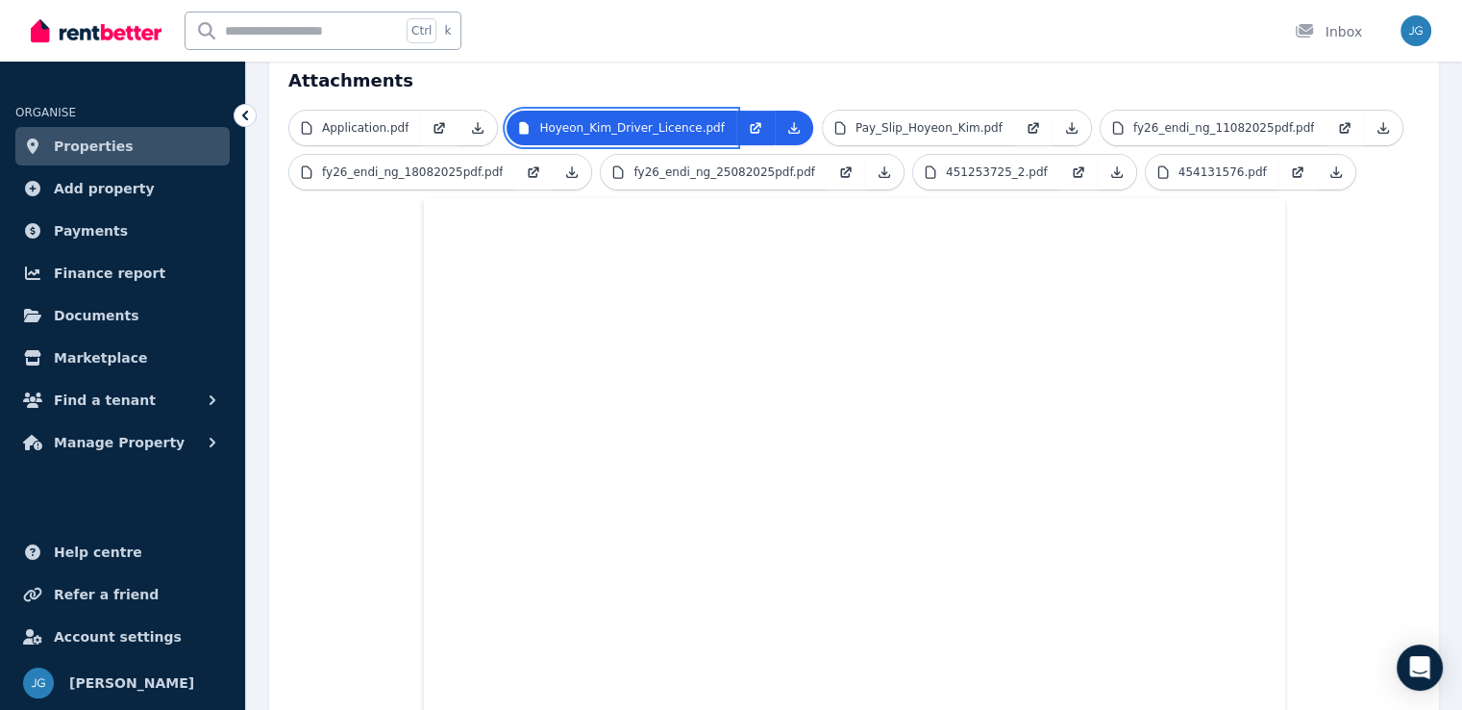
scroll to position [314, 0]
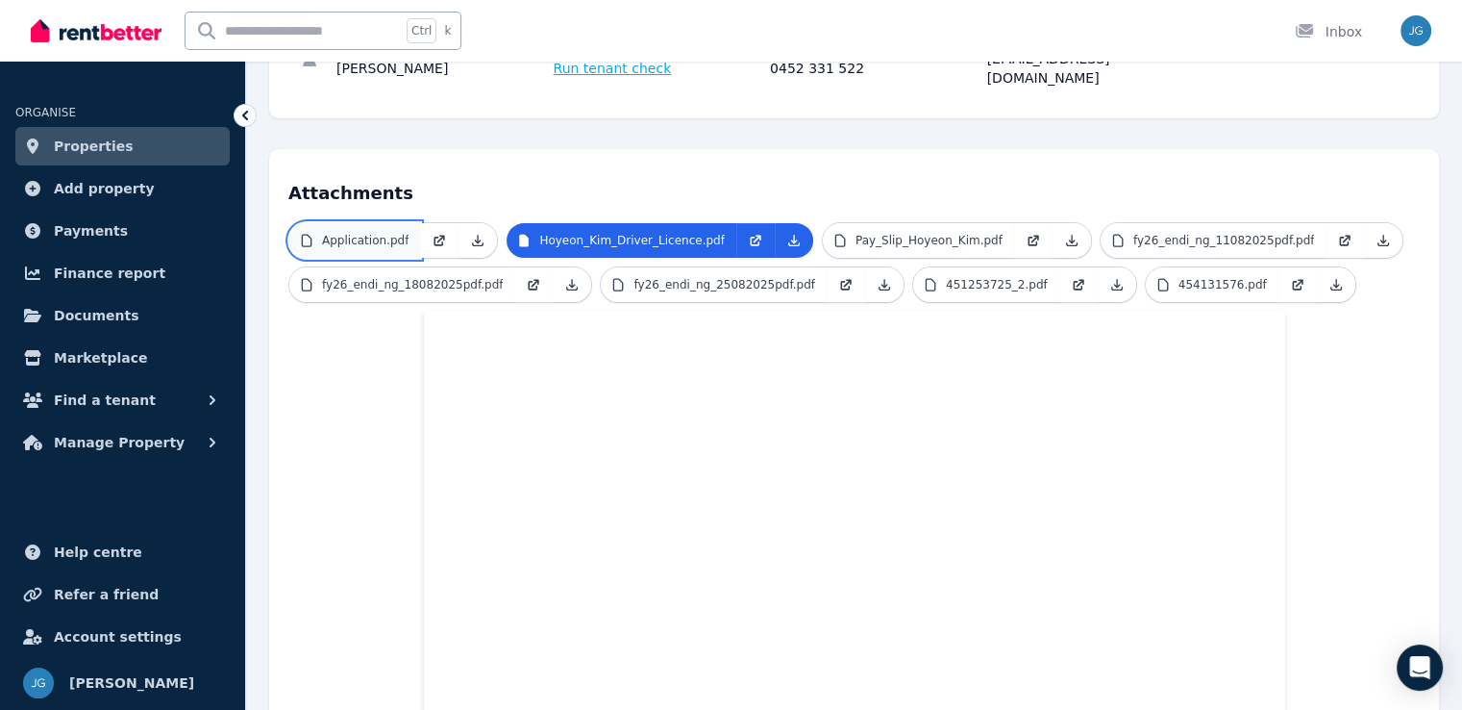
click at [351, 233] on p "Application.pdf" at bounding box center [365, 240] width 87 height 15
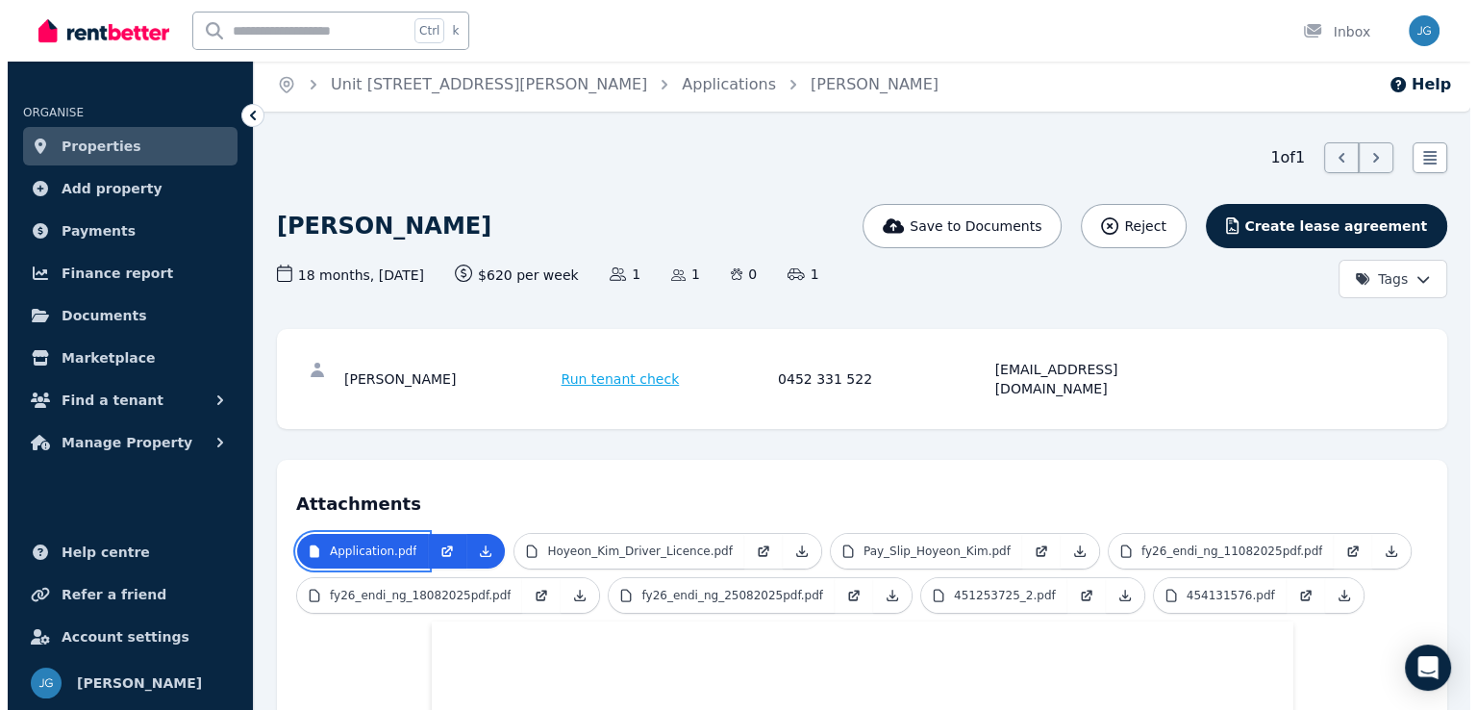
scroll to position [0, 0]
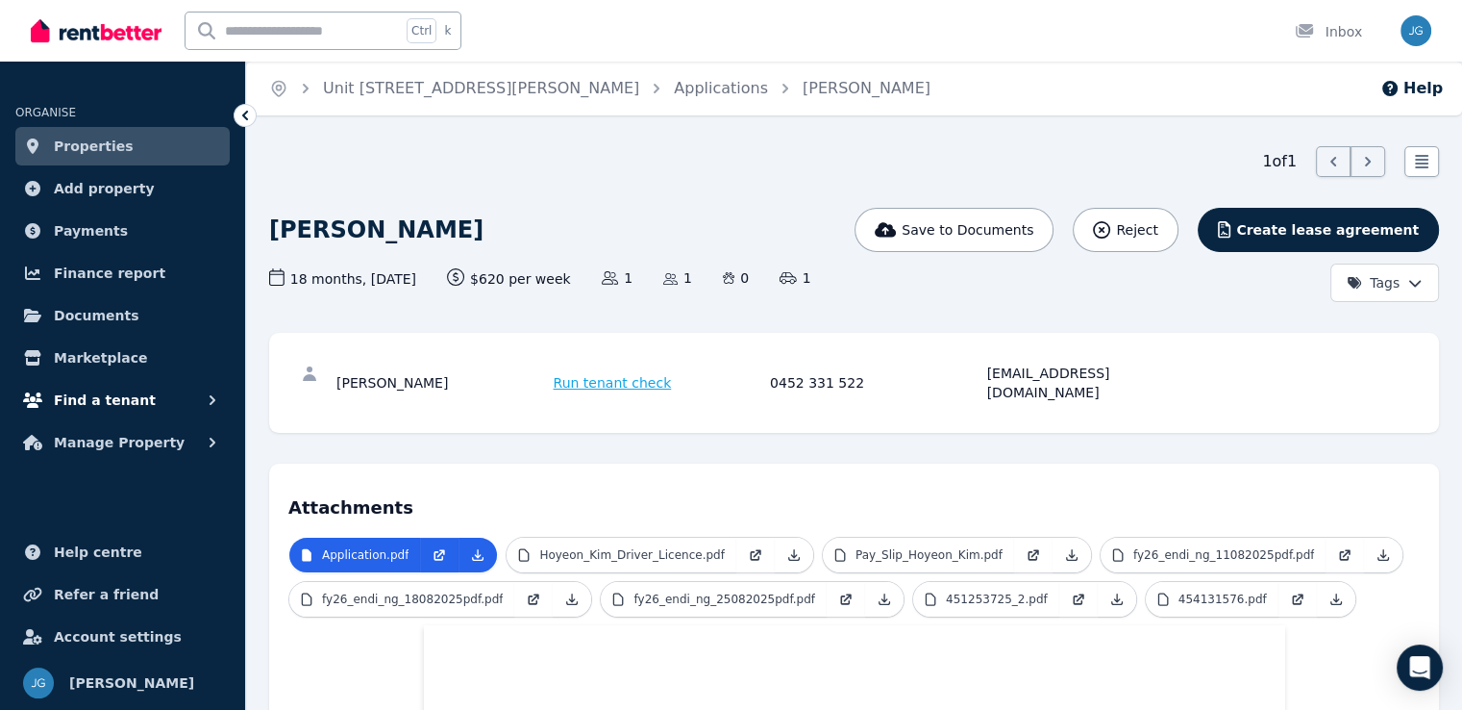
click at [134, 395] on span "Find a tenant" at bounding box center [105, 399] width 102 height 23
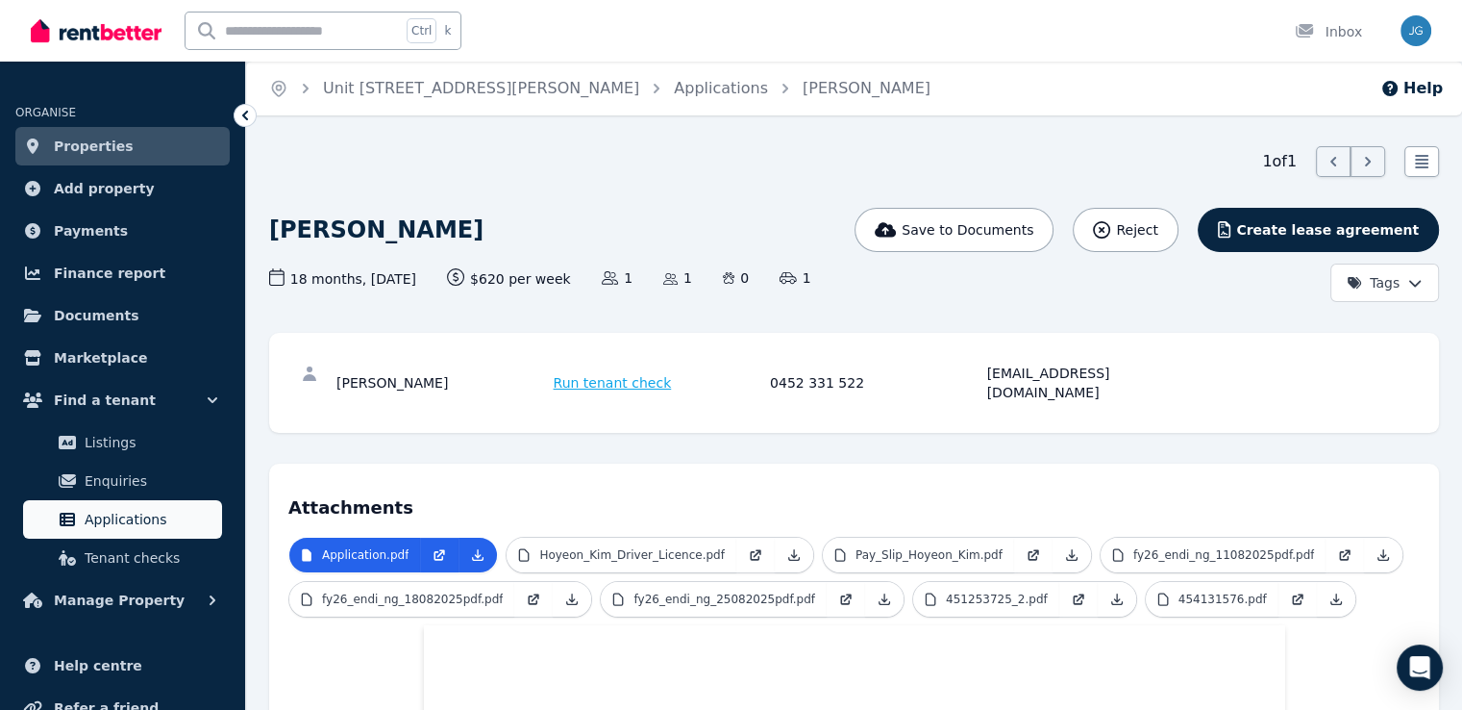
click at [133, 509] on span "Applications" at bounding box center [150, 519] width 130 height 23
